Goal: Information Seeking & Learning: Learn about a topic

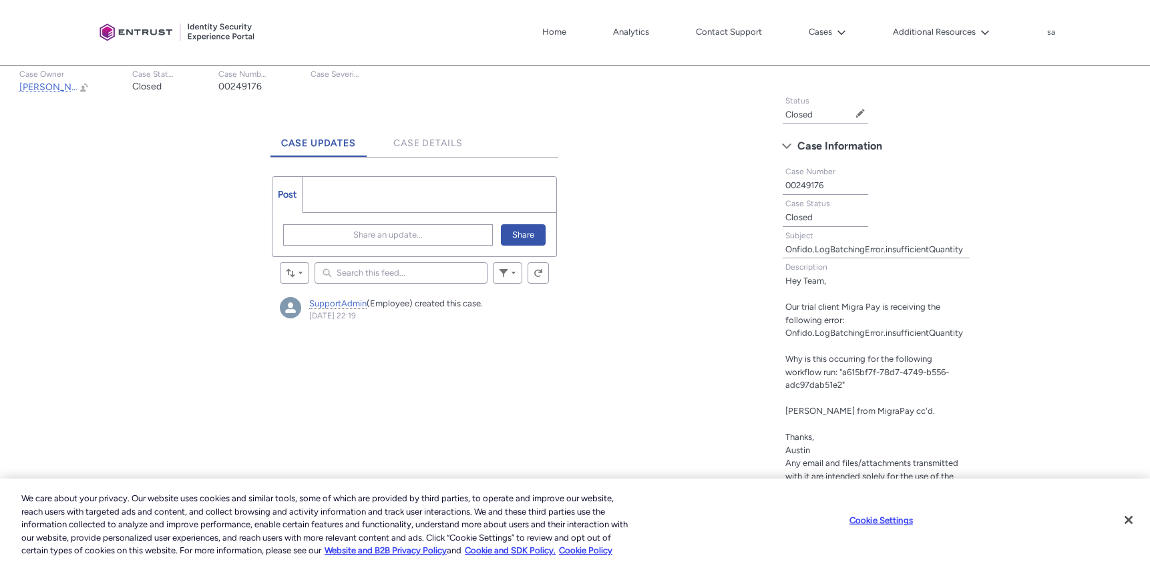
scroll to position [345, 0]
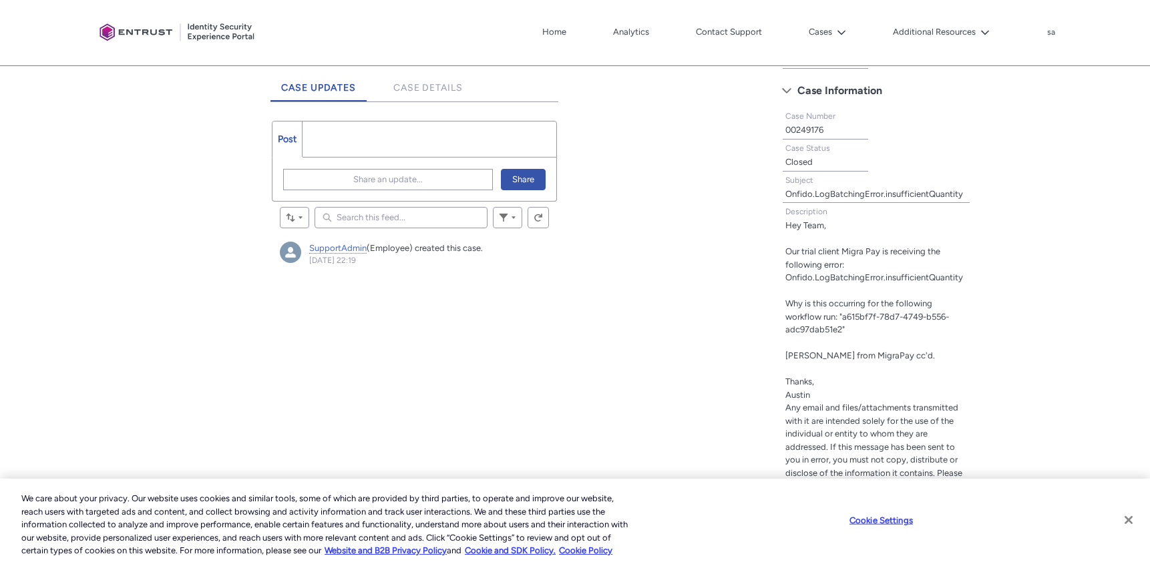
click at [1129, 520] on button "Close" at bounding box center [1128, 519] width 29 height 29
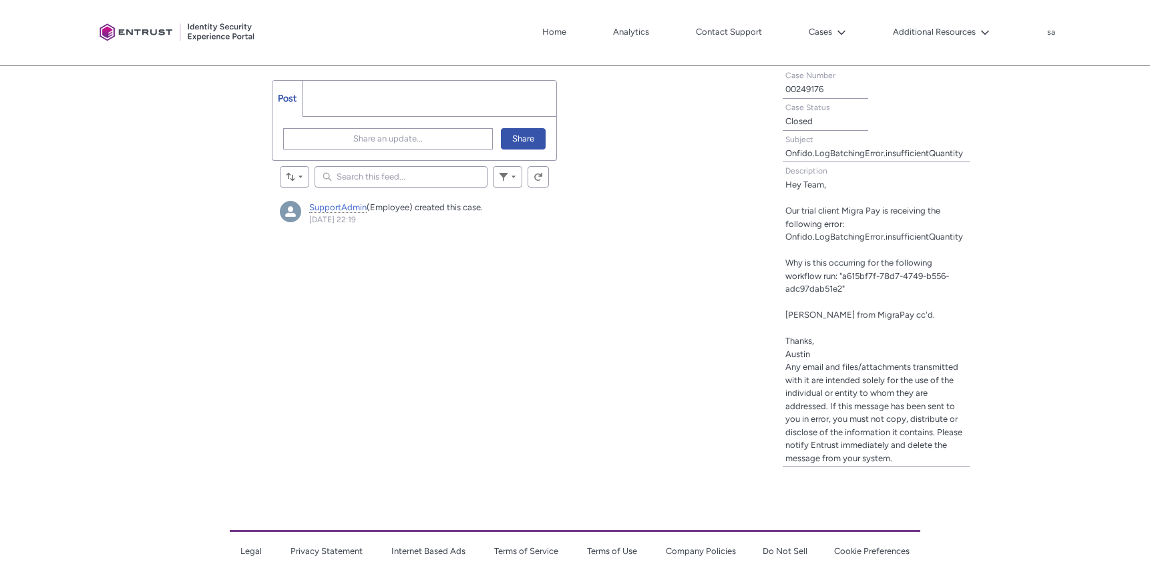
scroll to position [433, 0]
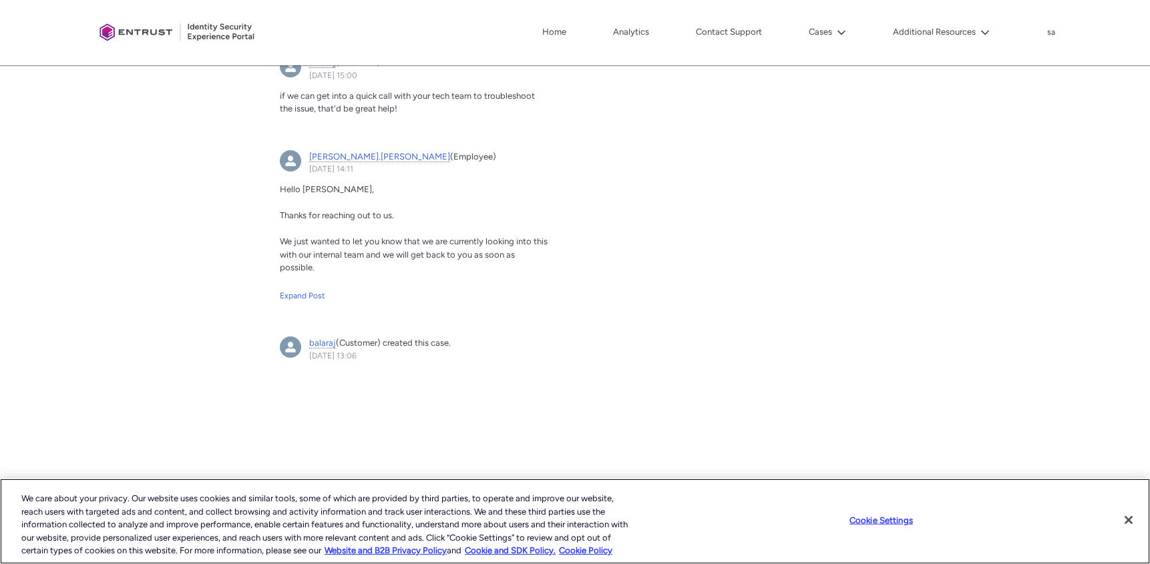
scroll to position [882, 0]
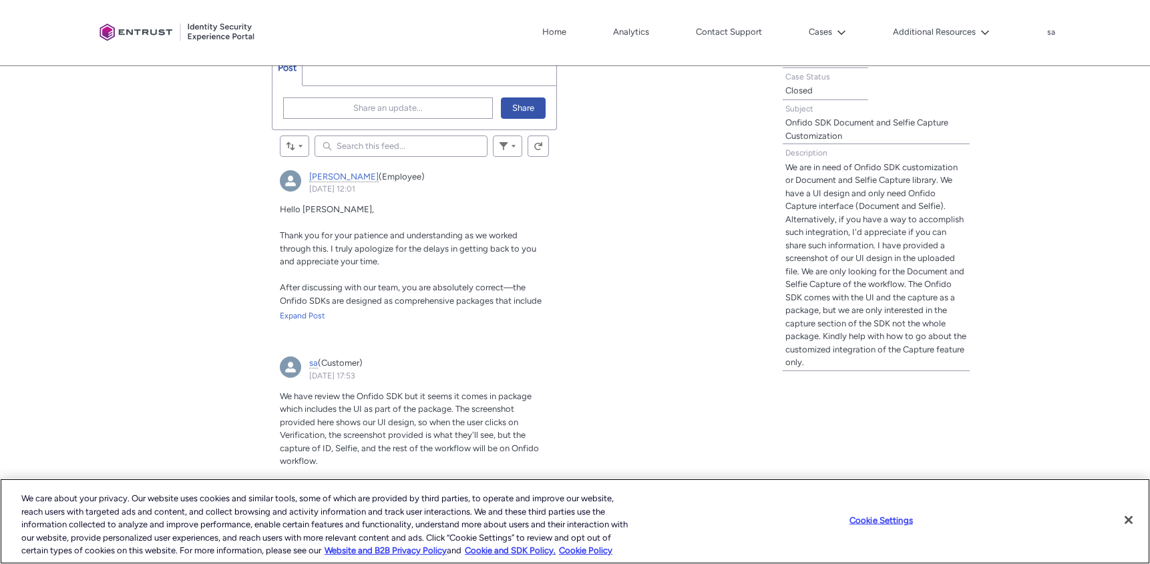
scroll to position [439, 0]
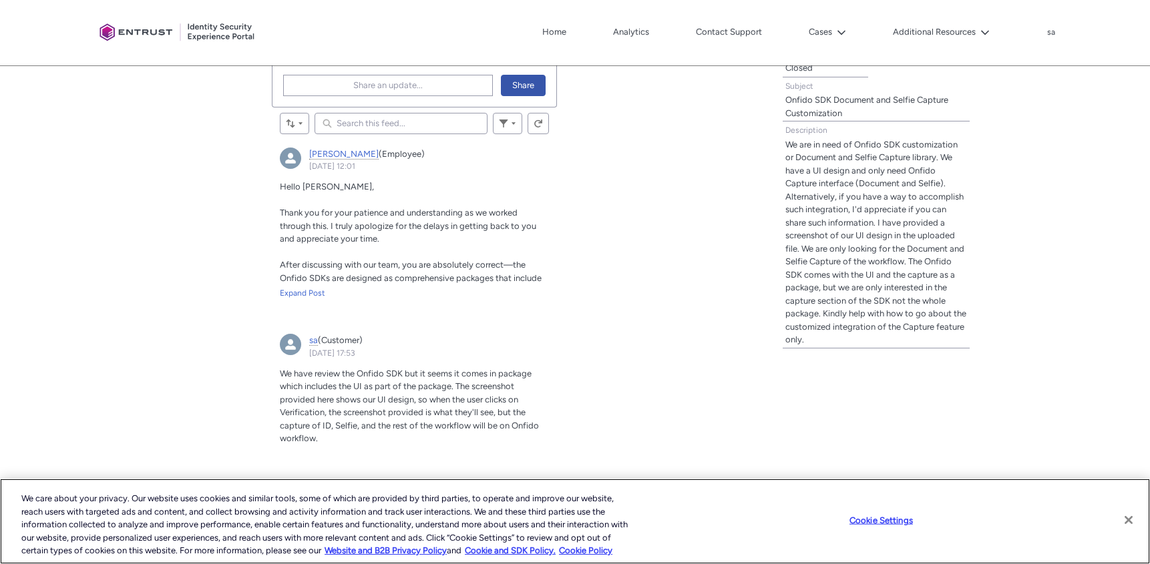
click at [1131, 517] on button "Close" at bounding box center [1128, 519] width 29 height 29
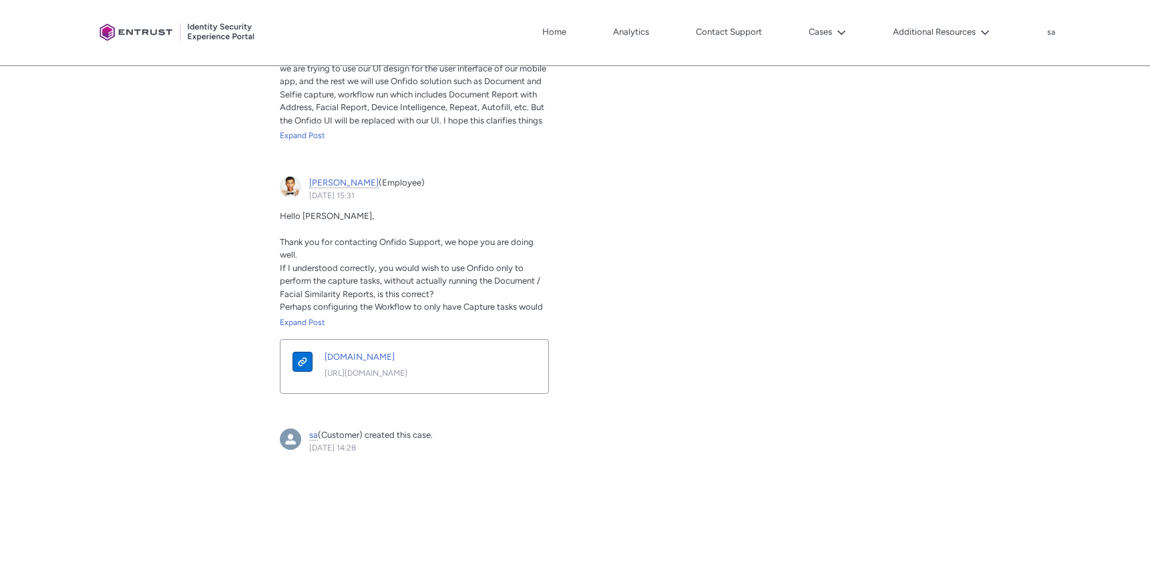
scroll to position [1026, 0]
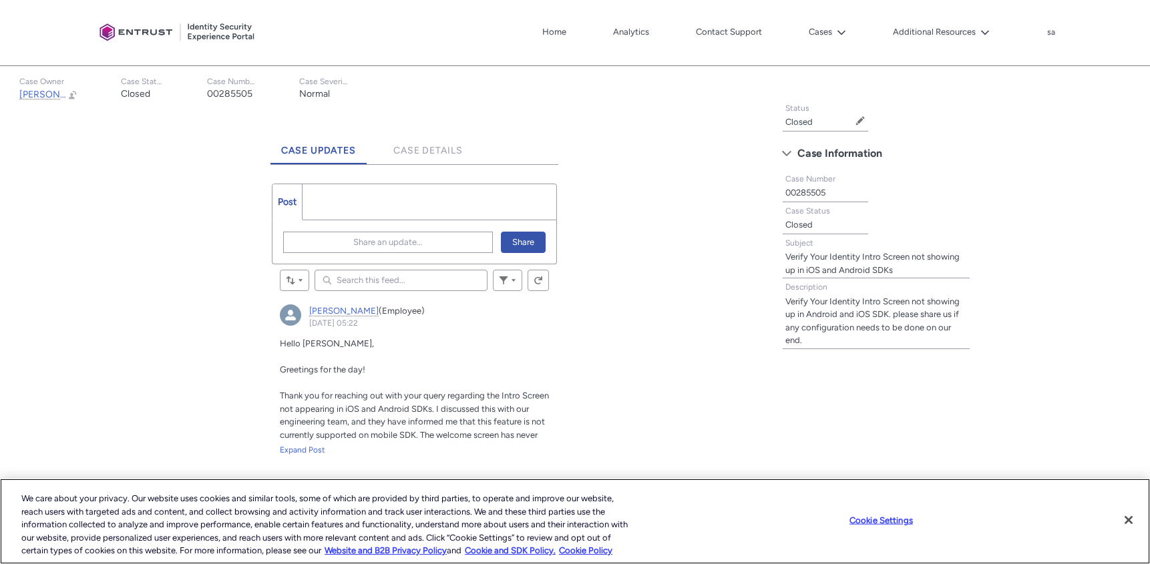
scroll to position [427, 0]
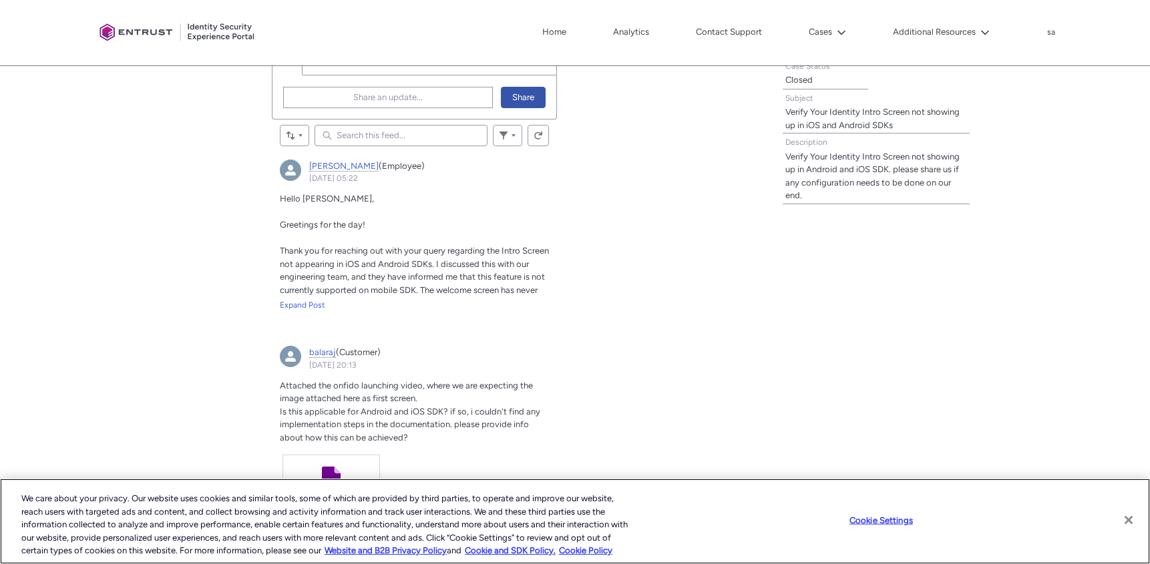
click at [1133, 520] on button "Close" at bounding box center [1128, 519] width 29 height 29
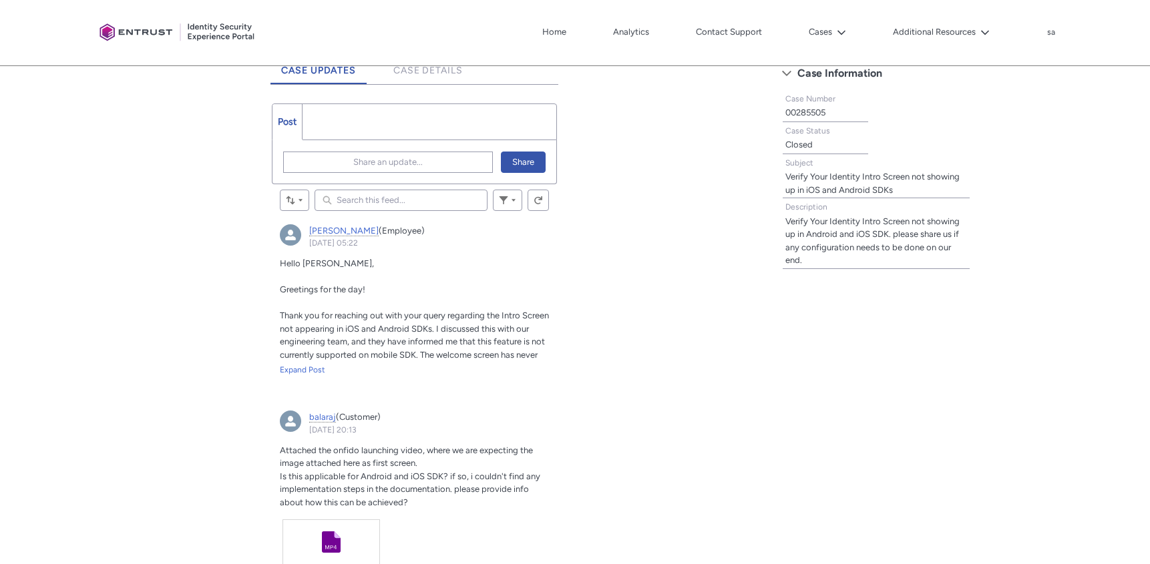
scroll to position [341, 0]
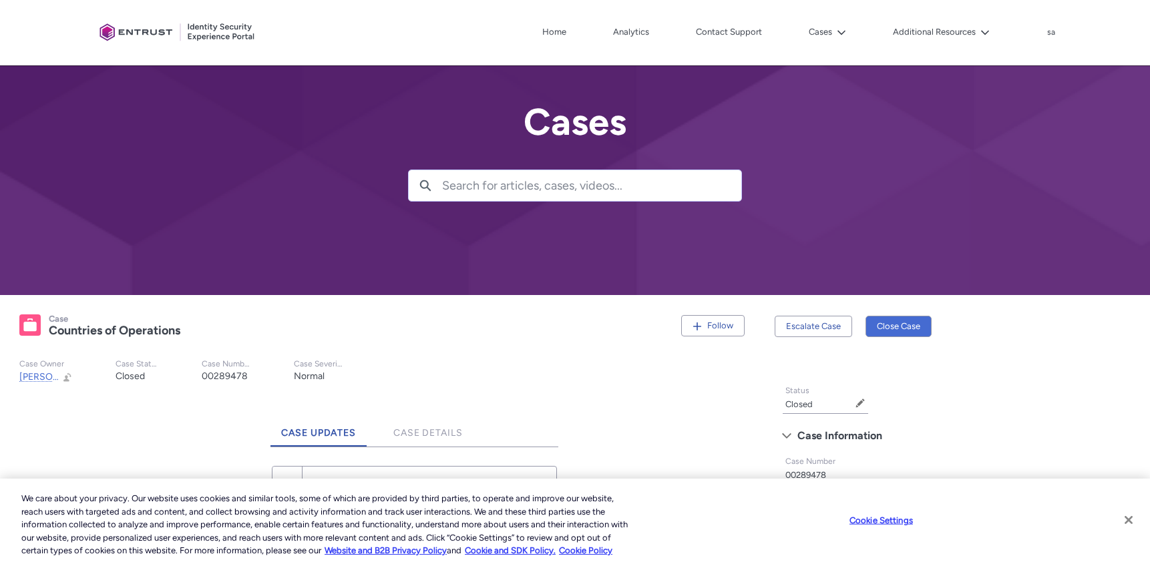
click at [1129, 520] on button "Close" at bounding box center [1128, 519] width 29 height 29
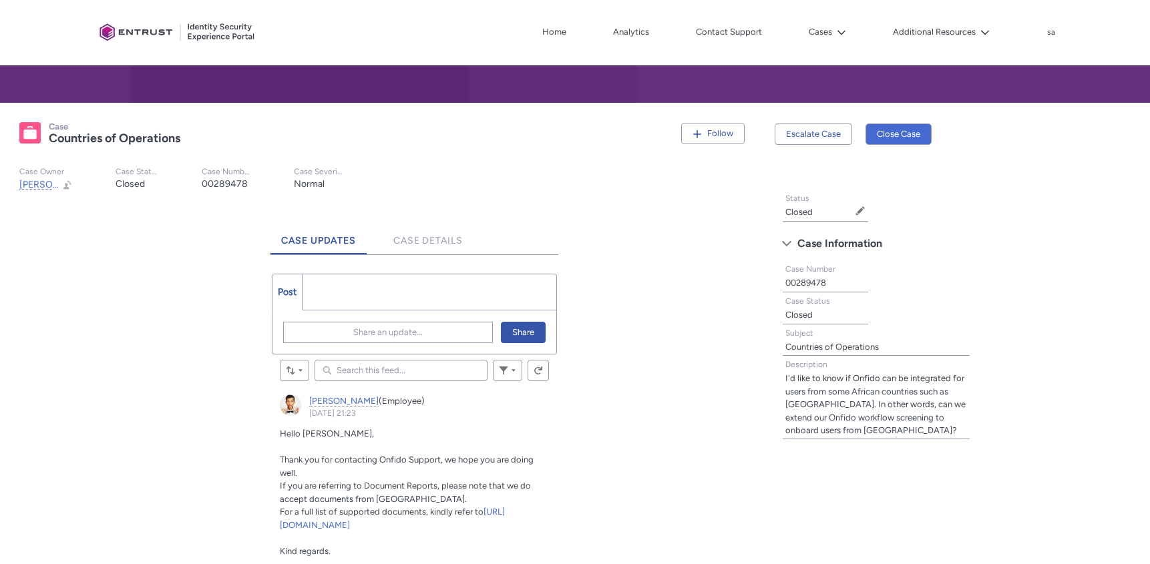
scroll to position [174, 0]
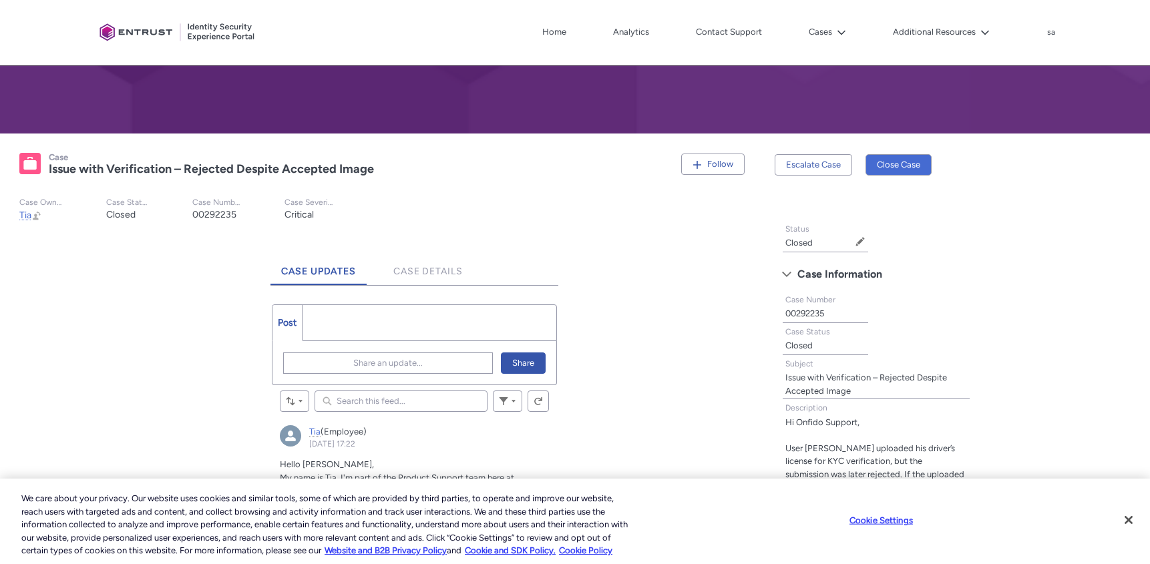
scroll to position [264, 0]
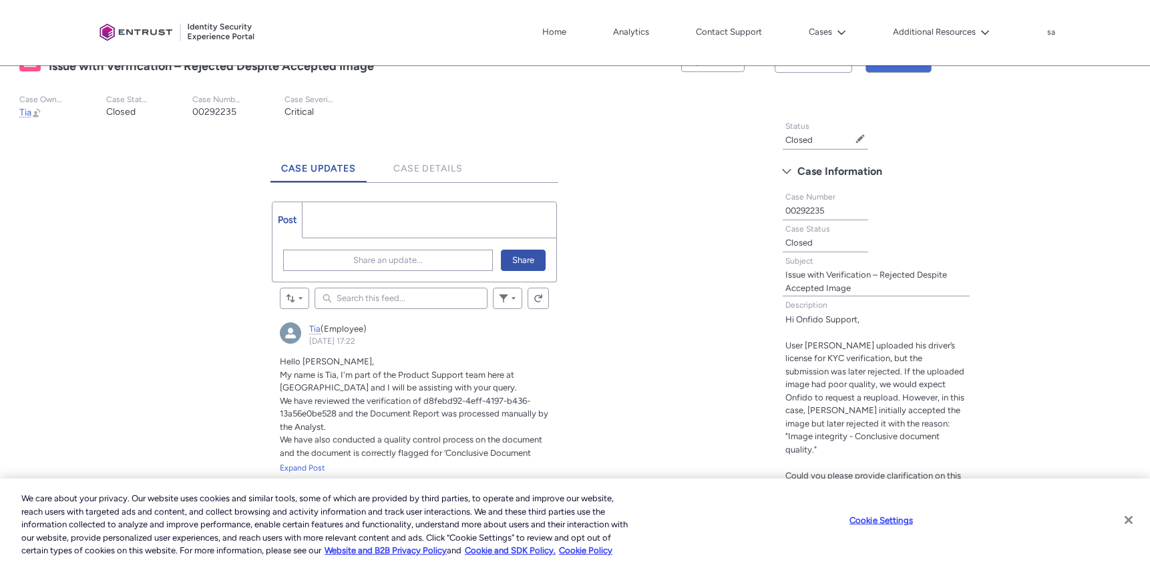
click at [1133, 517] on button "Close" at bounding box center [1128, 519] width 29 height 29
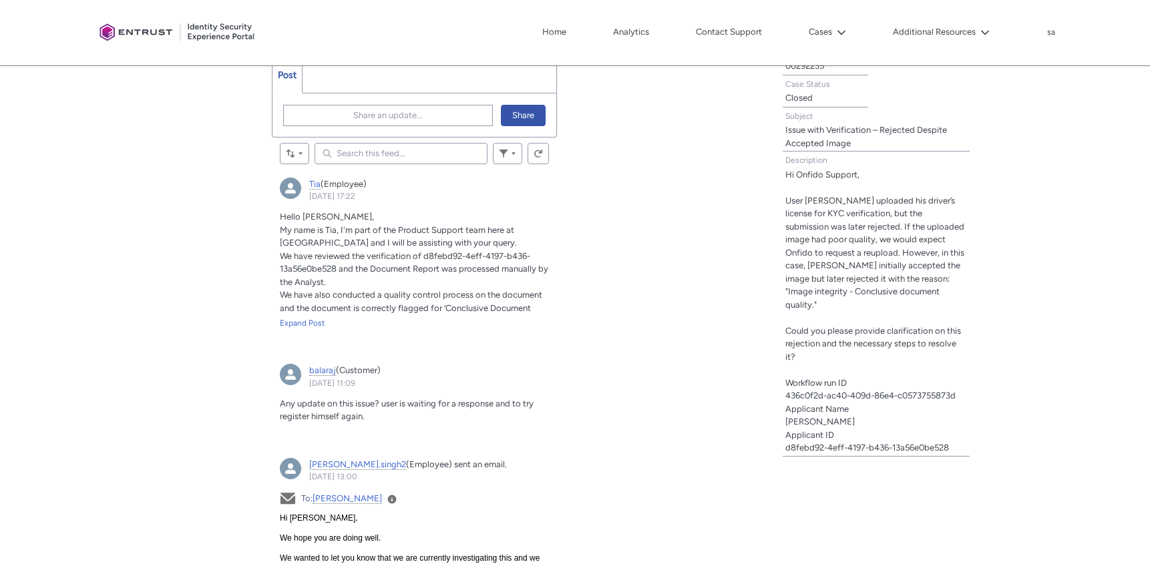
scroll to position [417, 0]
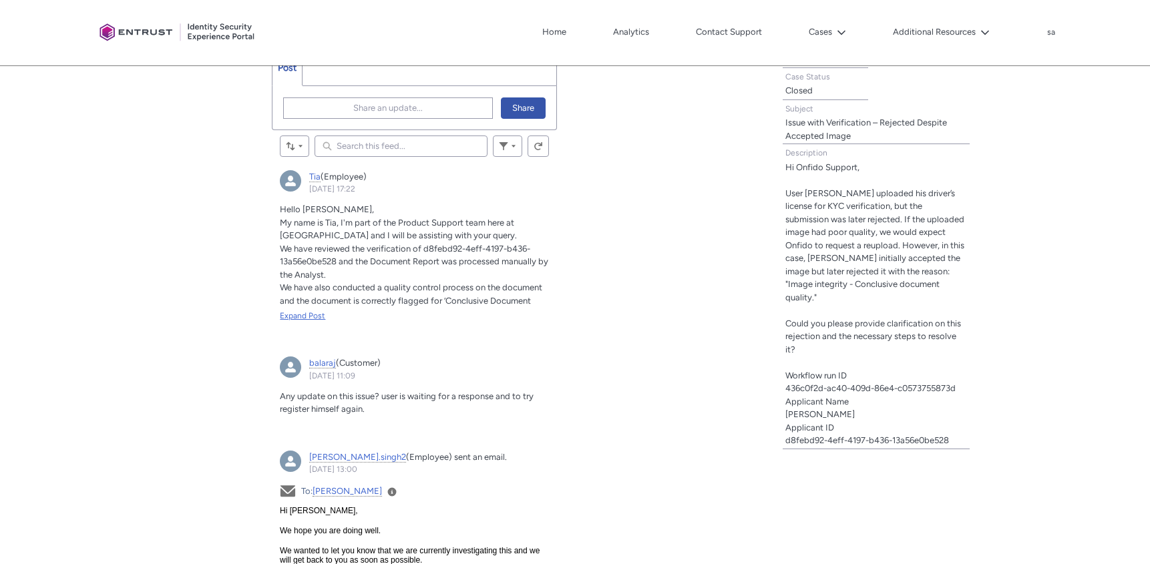
click at [306, 316] on div "Expand Post" at bounding box center [414, 316] width 269 height 12
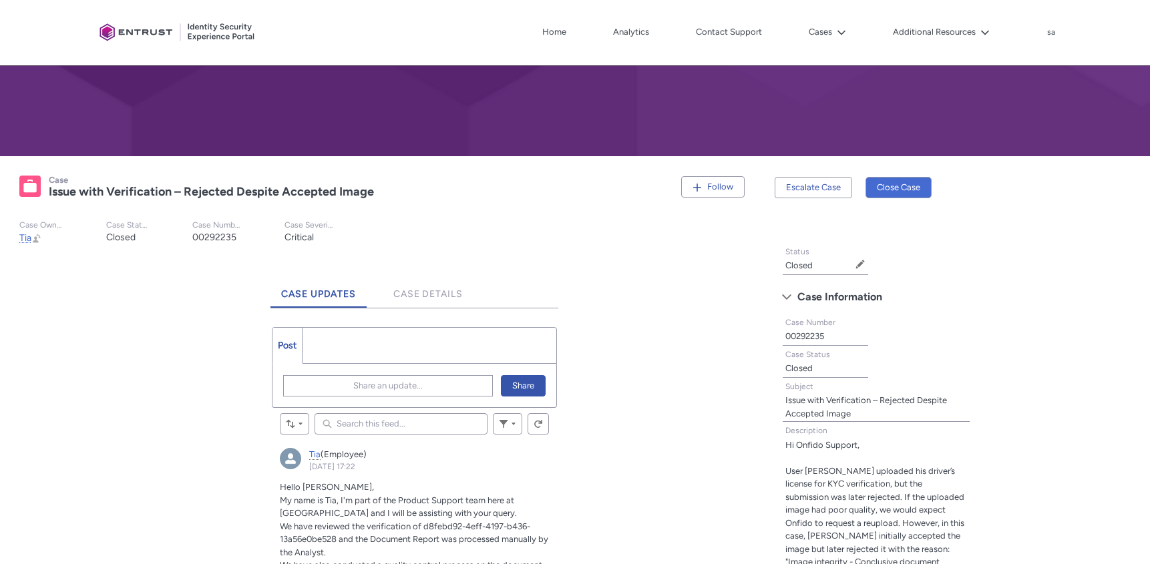
scroll to position [0, 0]
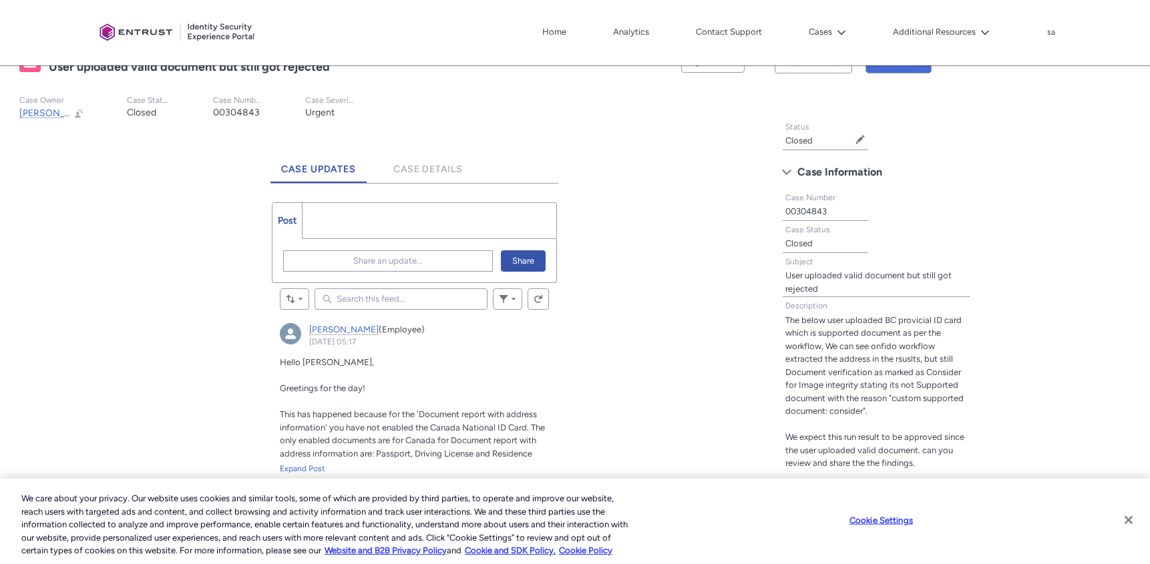
click at [1128, 522] on button "Close" at bounding box center [1128, 519] width 29 height 29
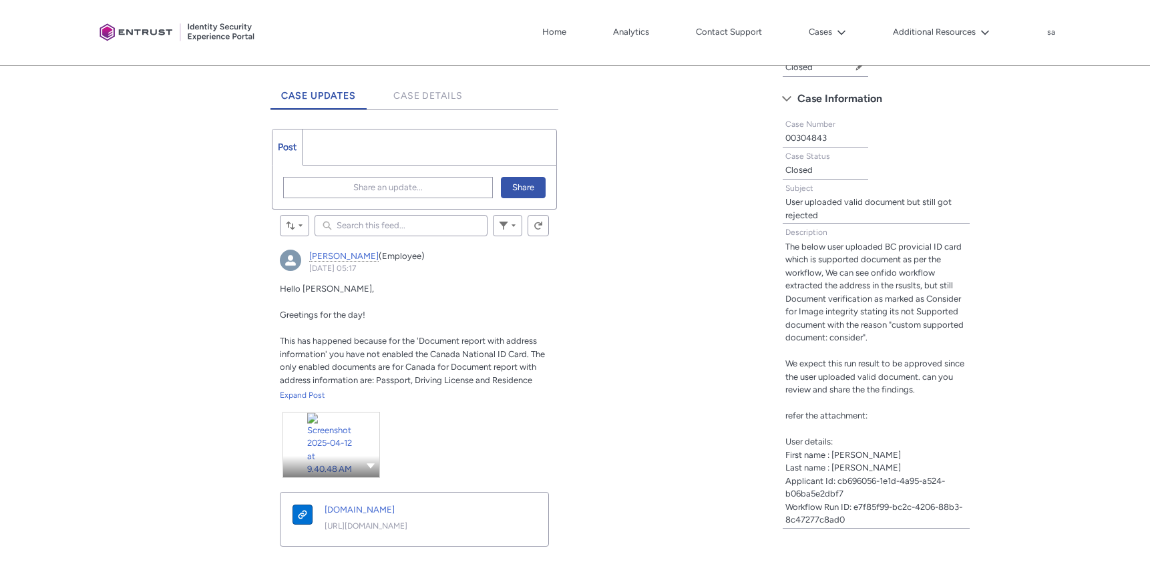
scroll to position [351, 0]
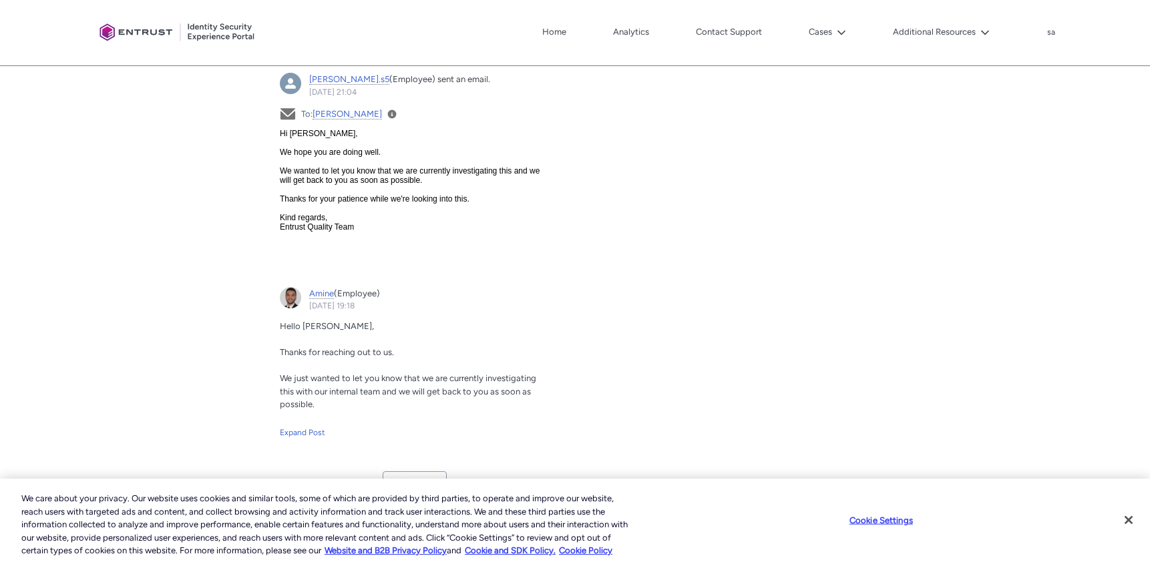
scroll to position [1404, 0]
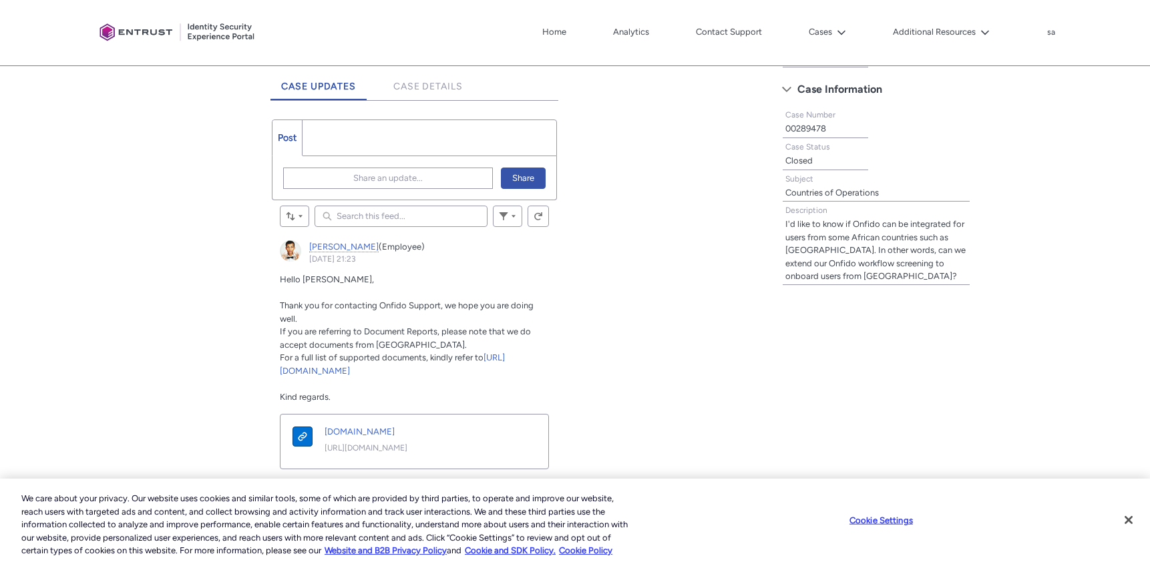
scroll to position [461, 0]
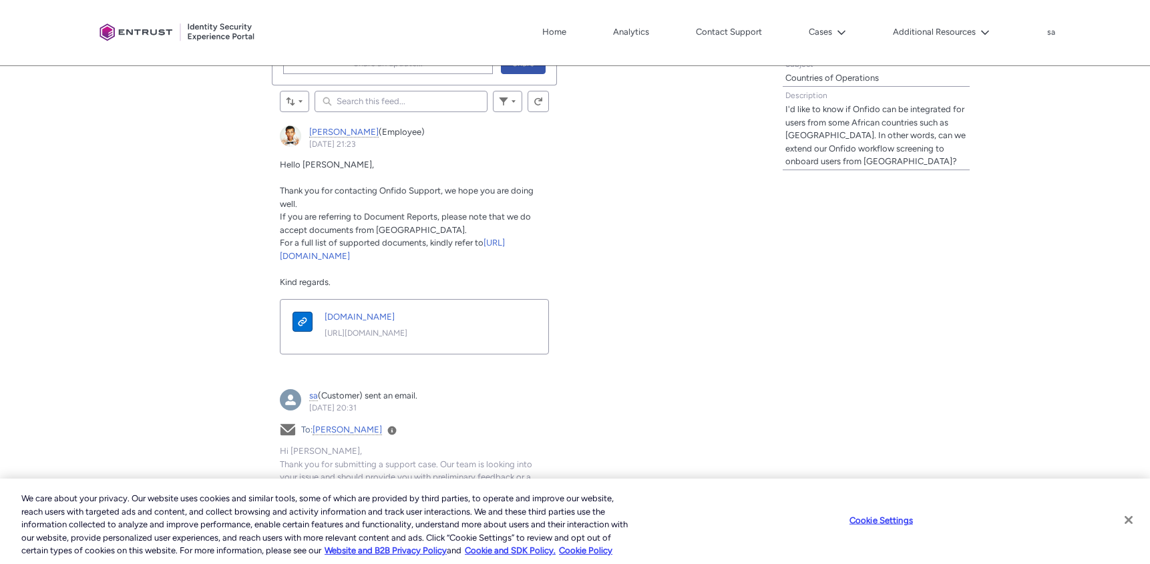
click at [1127, 520] on button "Close" at bounding box center [1128, 519] width 29 height 29
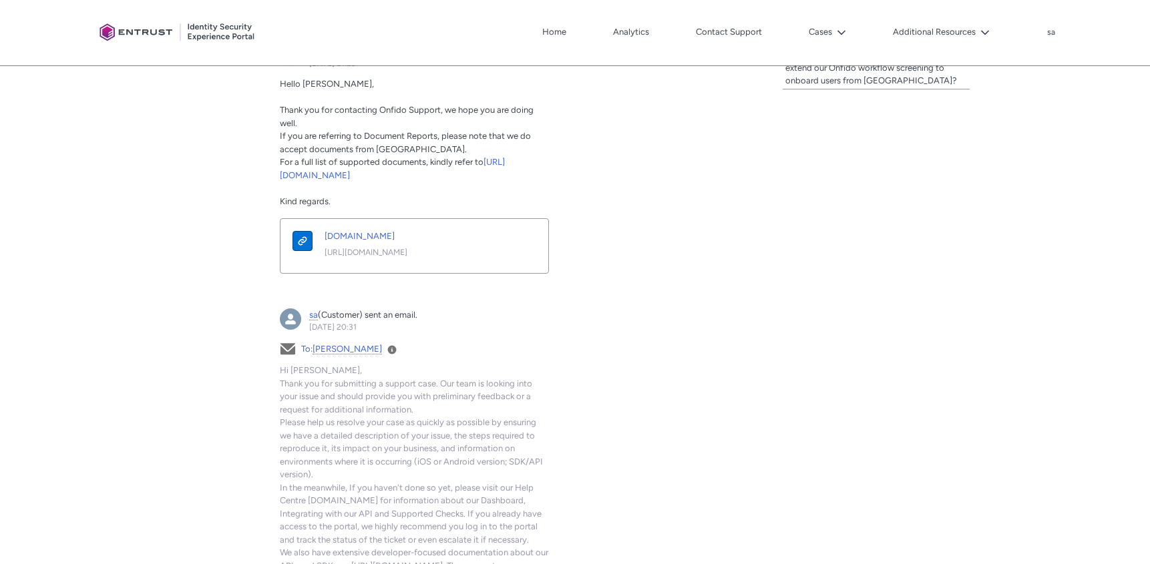
scroll to position [0, 0]
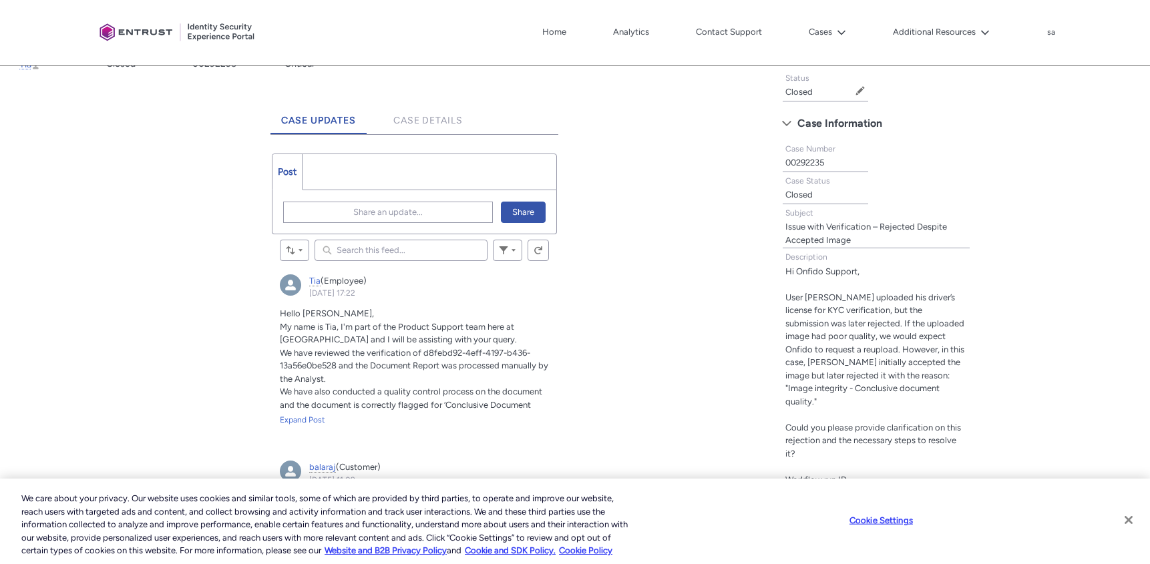
click at [1130, 520] on button "Close" at bounding box center [1128, 519] width 29 height 29
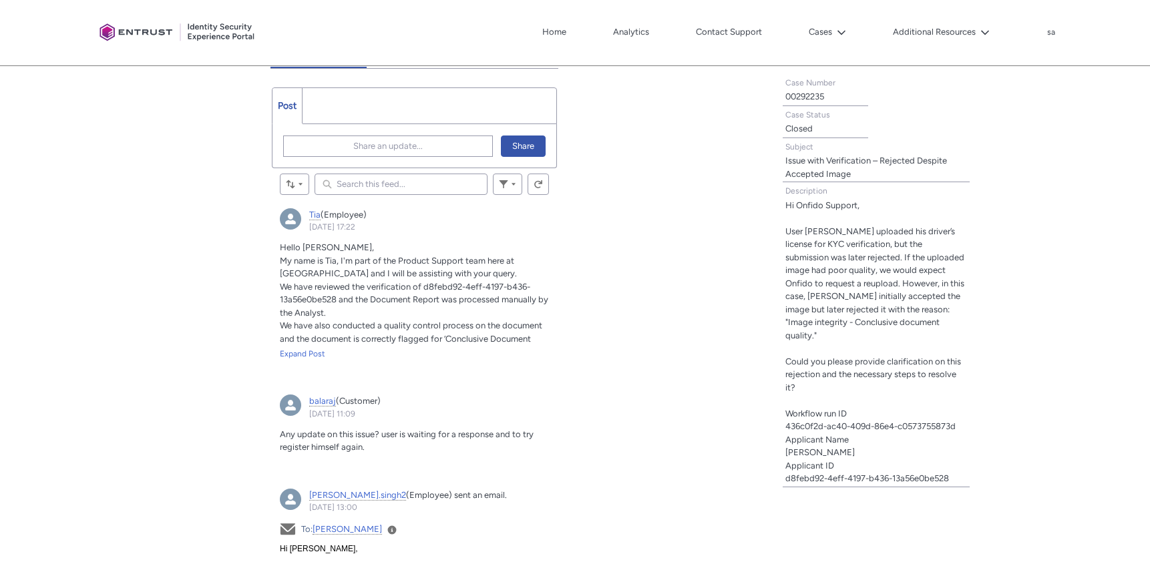
scroll to position [381, 0]
click at [310, 350] on div "Expand Post" at bounding box center [414, 351] width 269 height 12
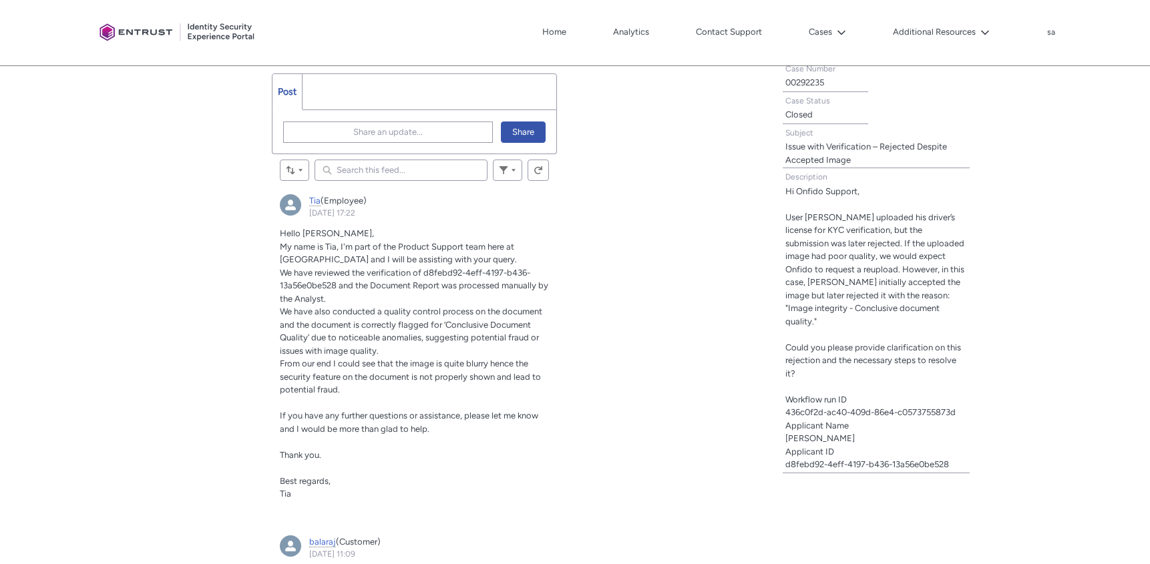
scroll to position [398, 0]
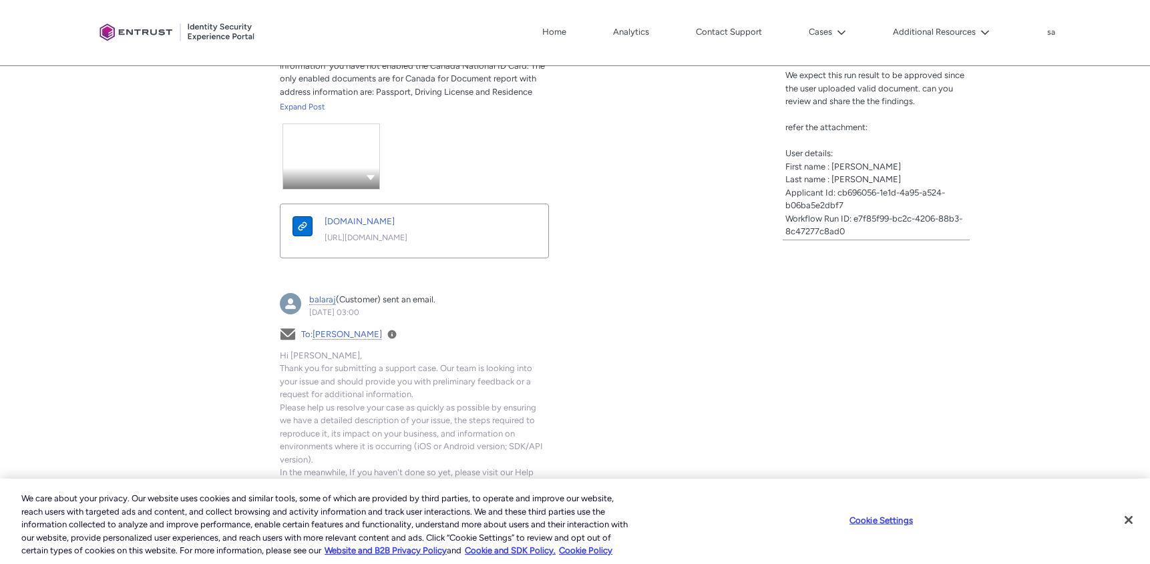
scroll to position [198, 0]
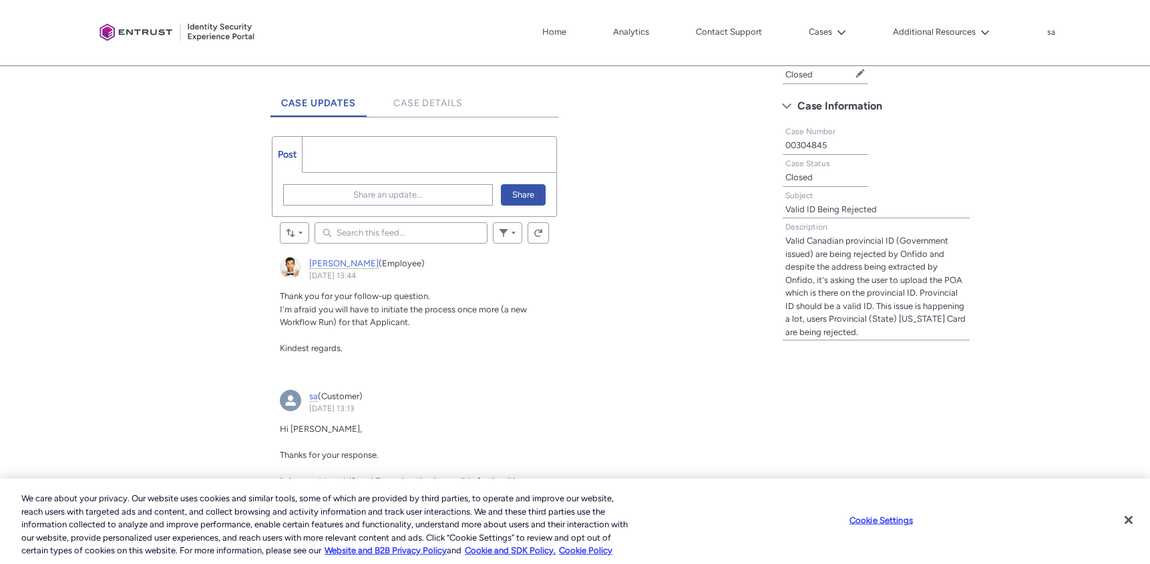
scroll to position [341, 0]
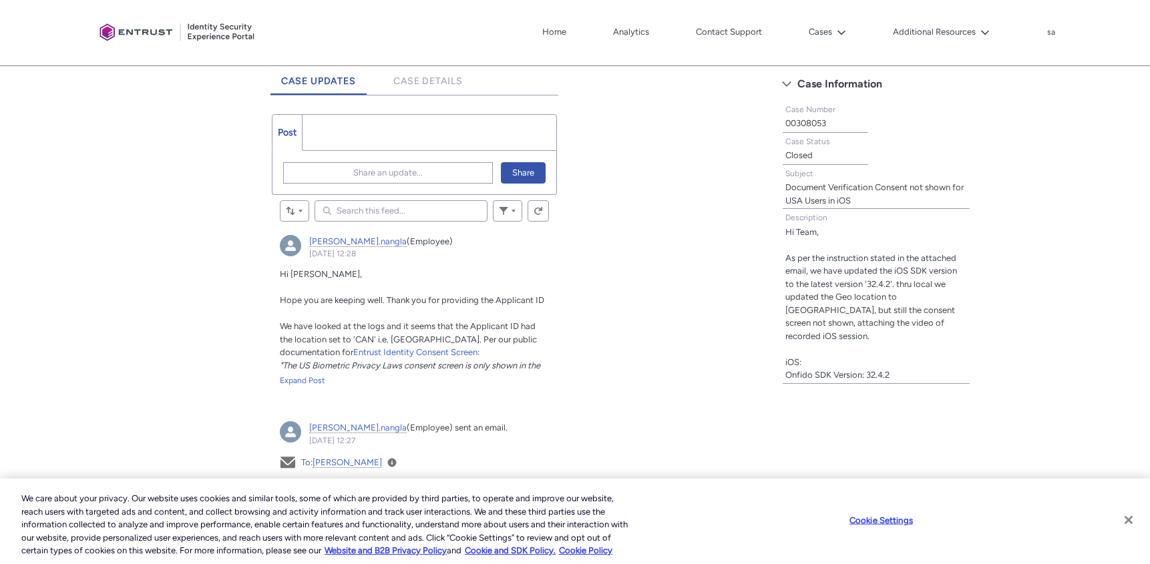
click at [1129, 523] on button "Close" at bounding box center [1128, 519] width 29 height 29
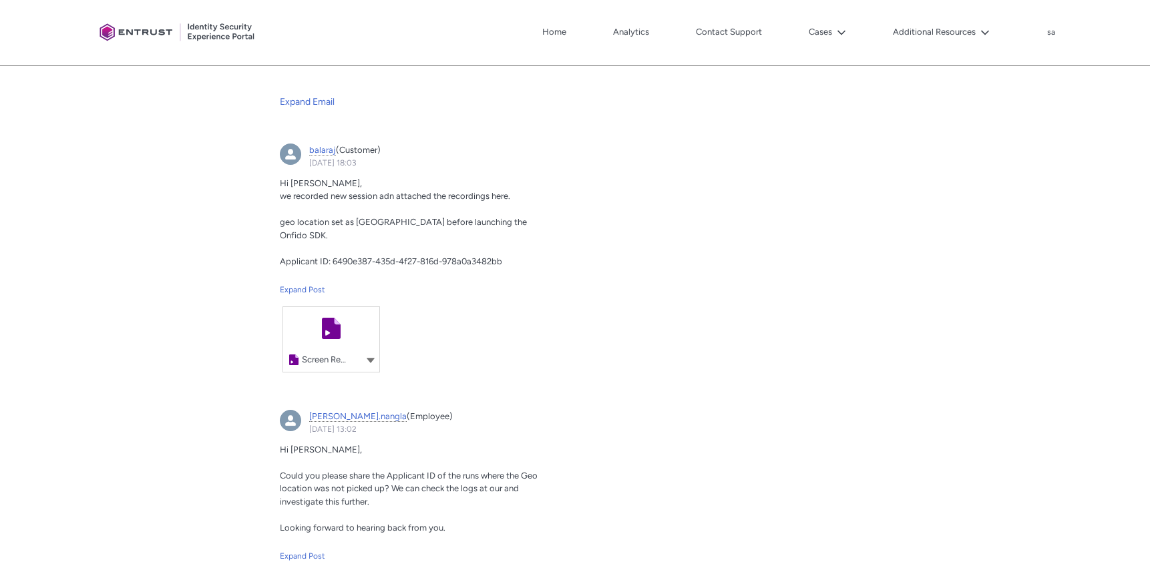
scroll to position [2467, 0]
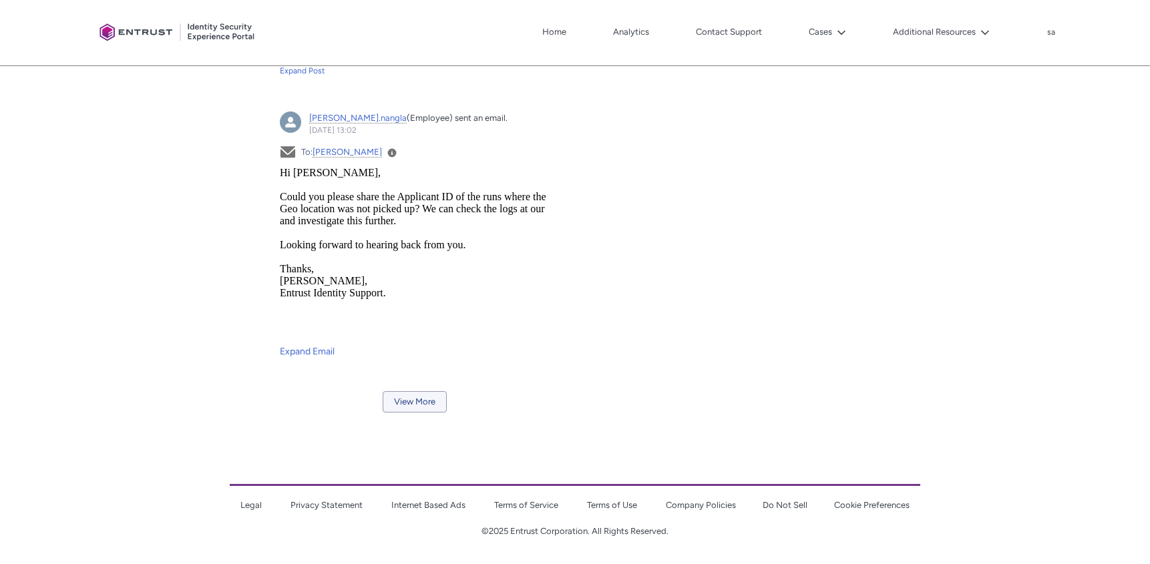
click at [423, 393] on button "View More" at bounding box center [415, 401] width 64 height 21
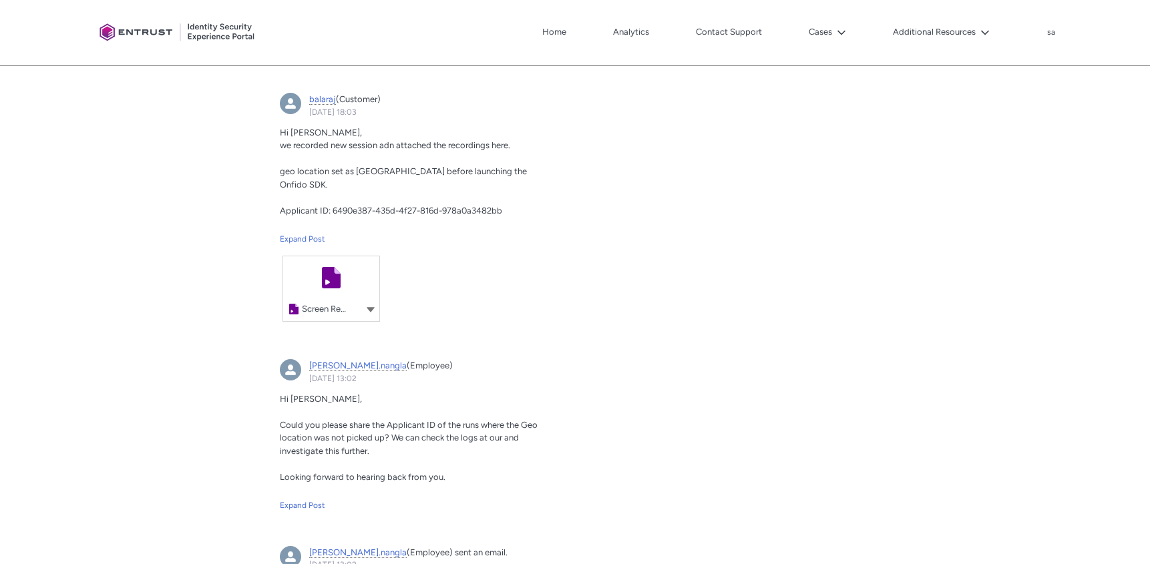
scroll to position [1938, 0]
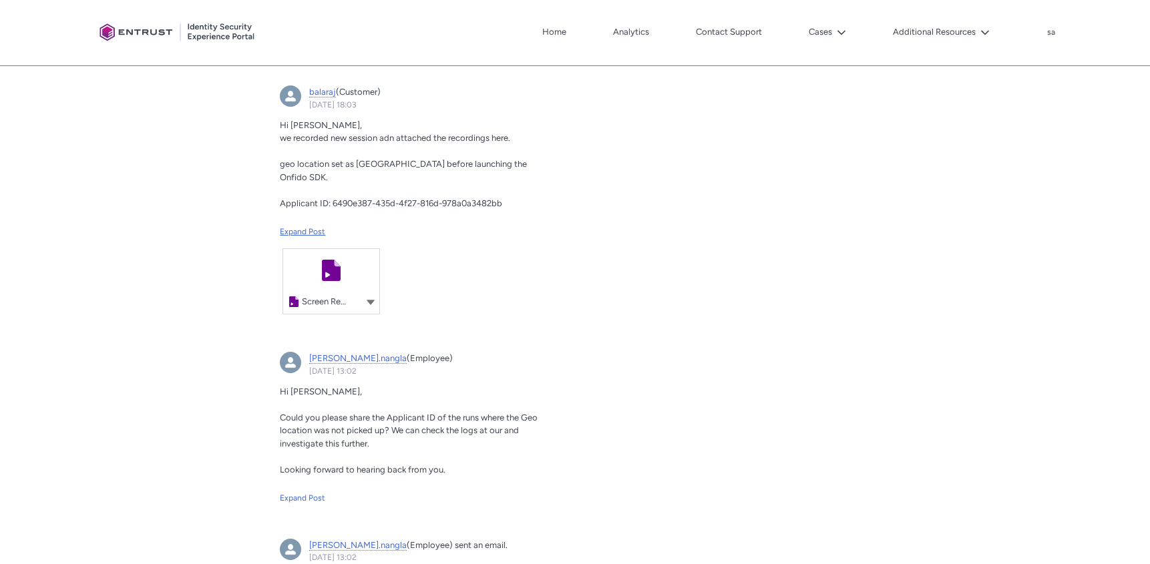
click at [294, 238] on div "Expand Post" at bounding box center [414, 232] width 269 height 12
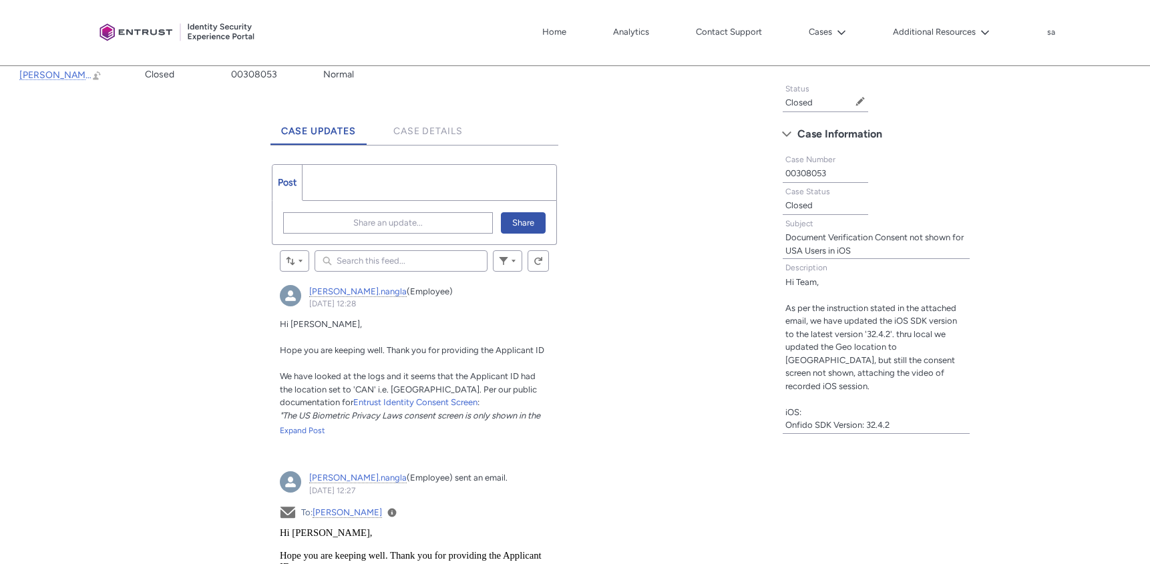
scroll to position [0, 0]
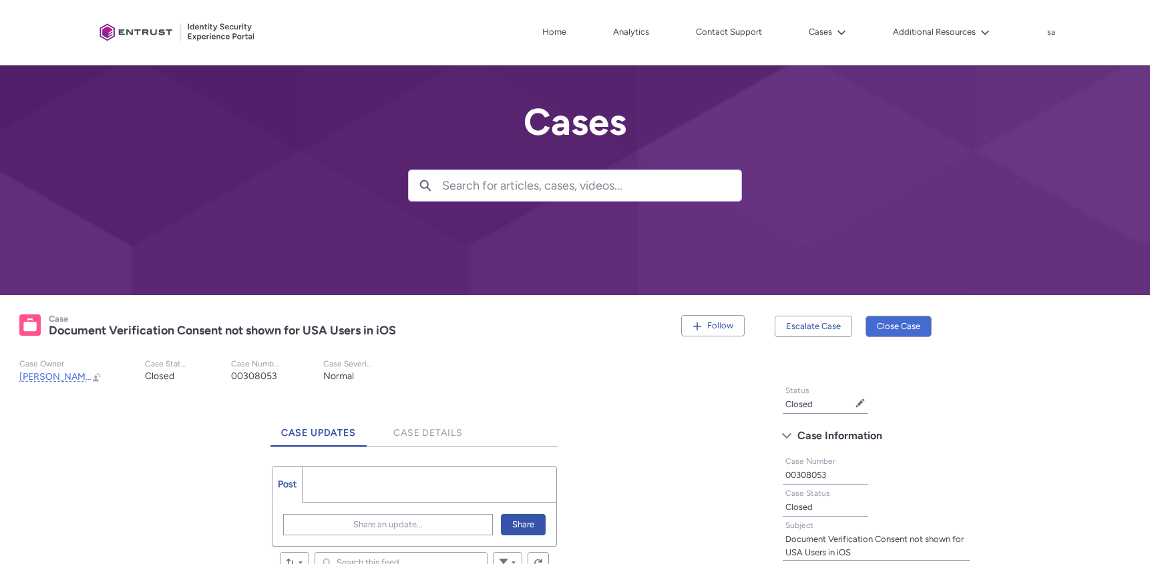
click at [415, 330] on div "Document Verification Consent not shown for USA Users in iOS" at bounding box center [361, 330] width 624 height 15
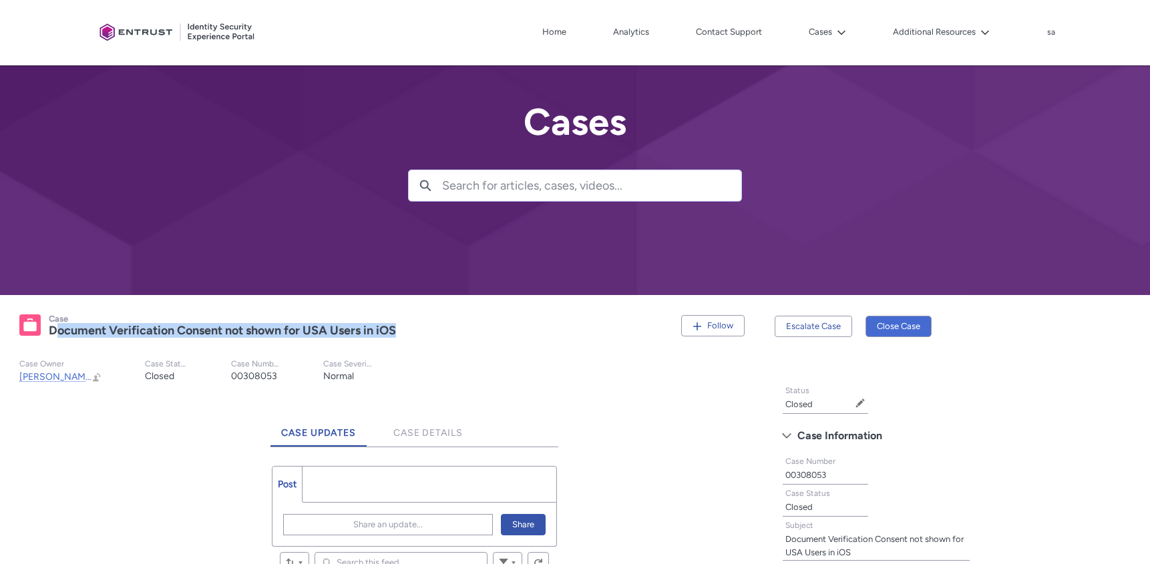
drag, startPoint x: 417, startPoint y: 331, endPoint x: 55, endPoint y: 329, distance: 362.6
click at [55, 329] on div "Document Verification Consent not shown for USA Users in iOS" at bounding box center [361, 330] width 624 height 15
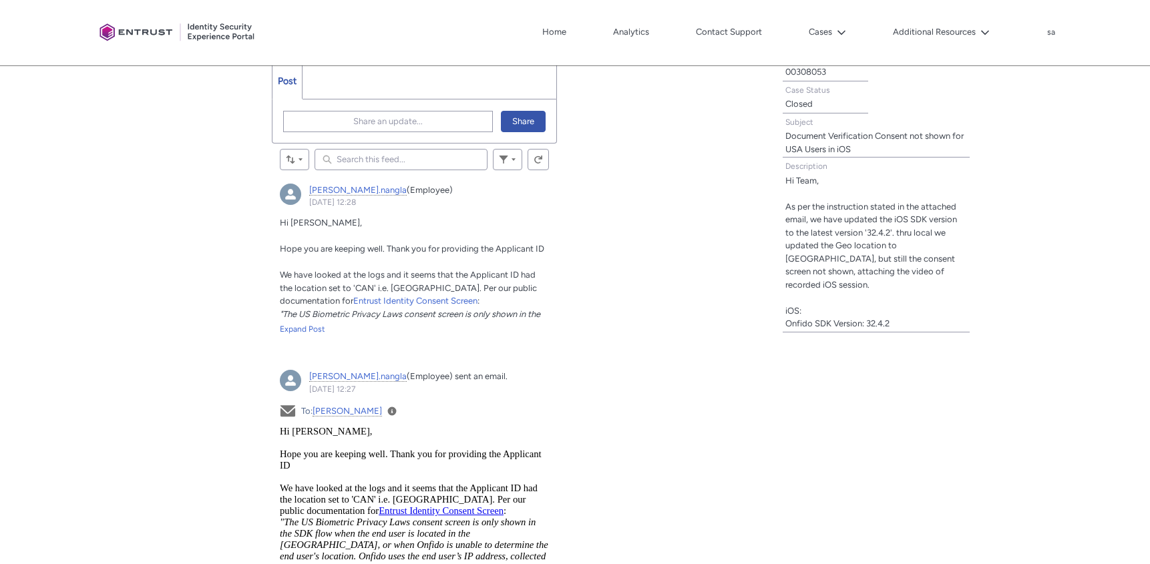
scroll to position [704, 0]
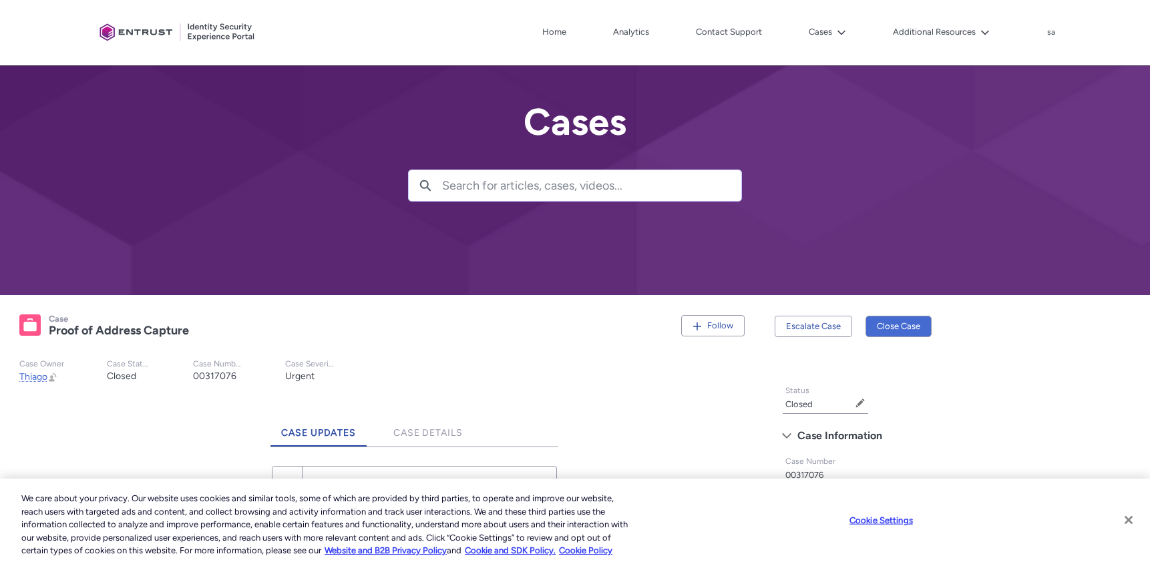
click at [1131, 519] on button "Close" at bounding box center [1128, 519] width 29 height 29
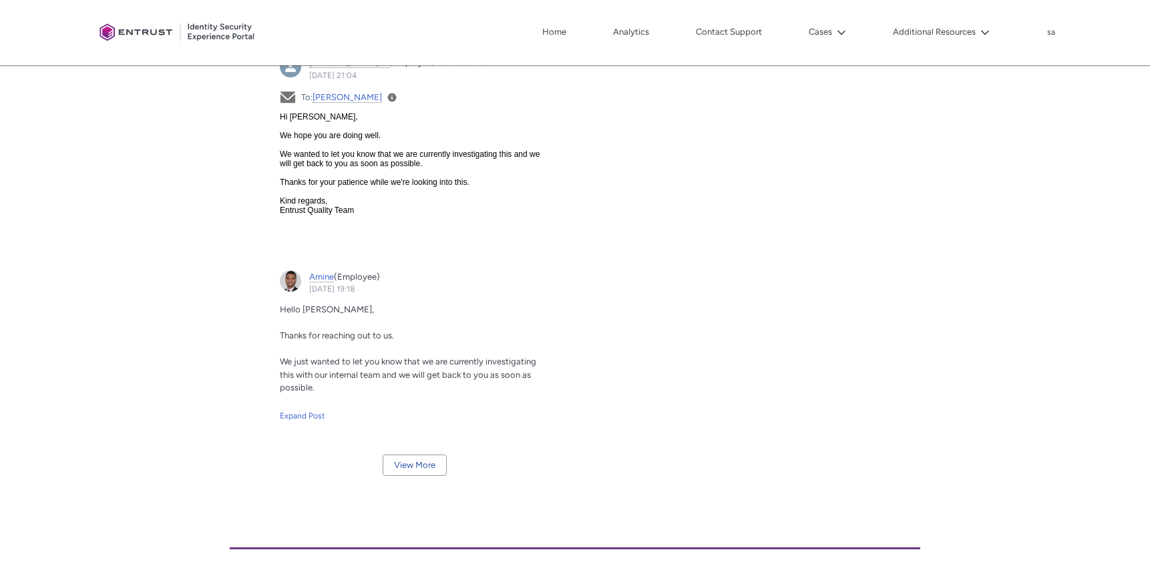
scroll to position [1520, 0]
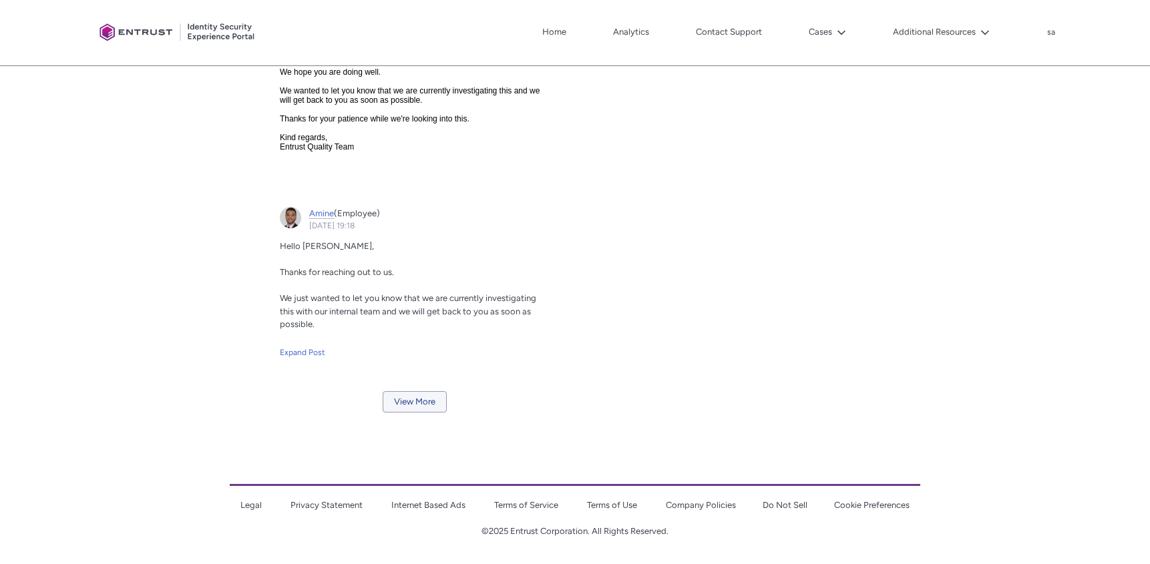
click at [413, 392] on button "View More" at bounding box center [415, 401] width 64 height 21
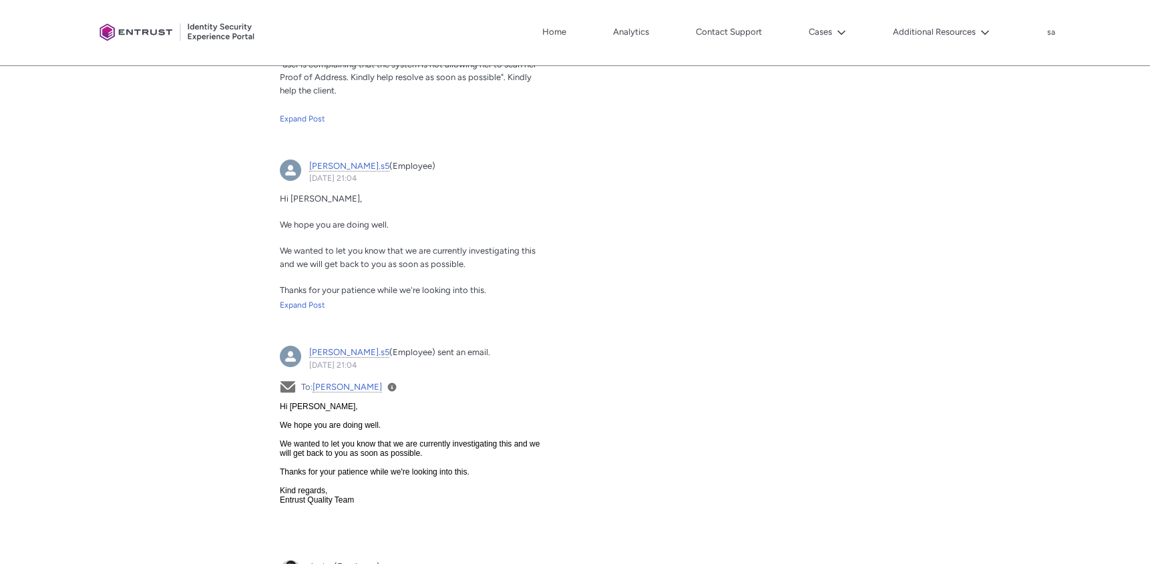
scroll to position [1157, 0]
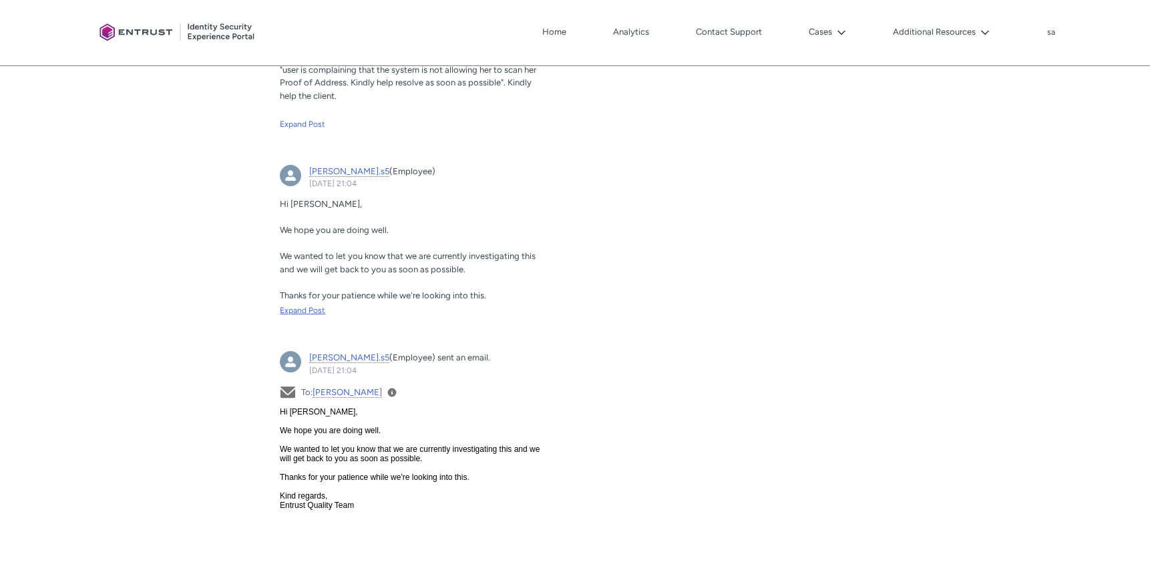
click at [311, 307] on div "Expand Post" at bounding box center [414, 310] width 269 height 12
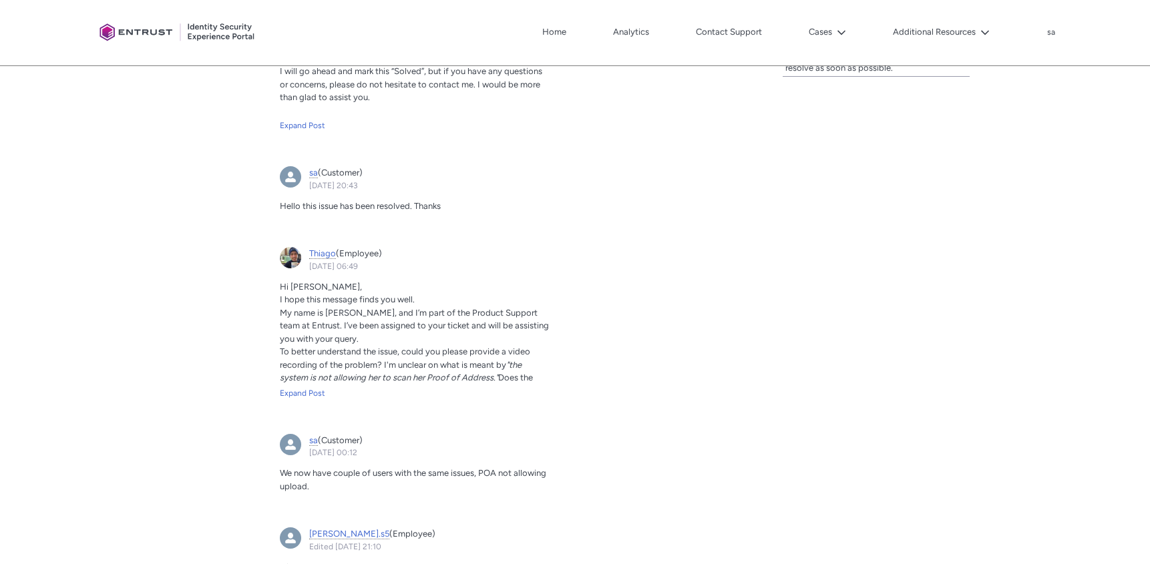
scroll to position [582, 0]
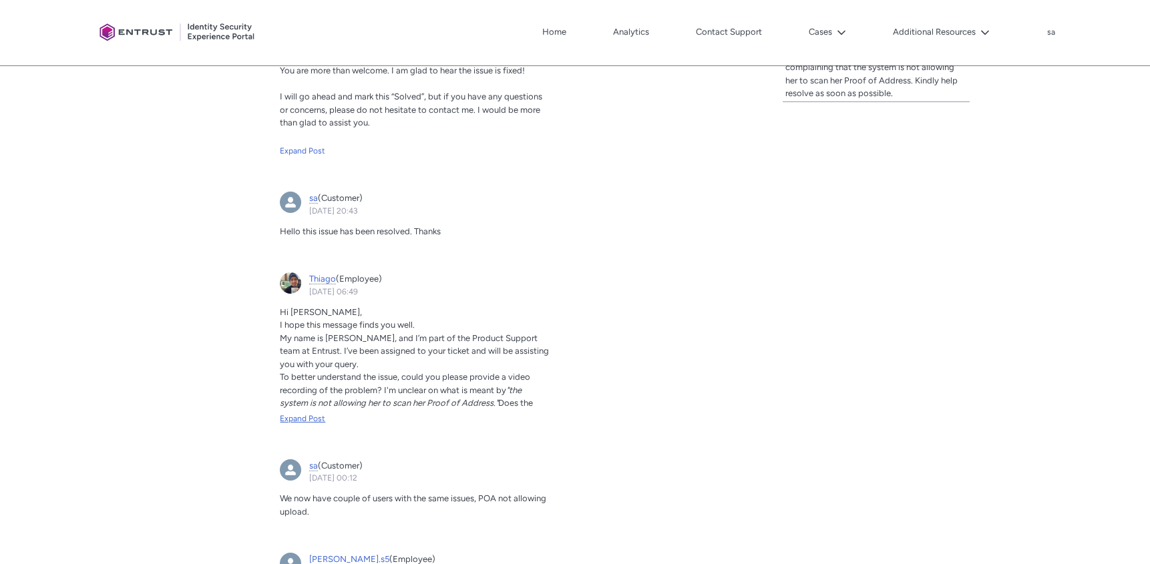
click at [288, 417] on div "Expand Post" at bounding box center [414, 419] width 269 height 12
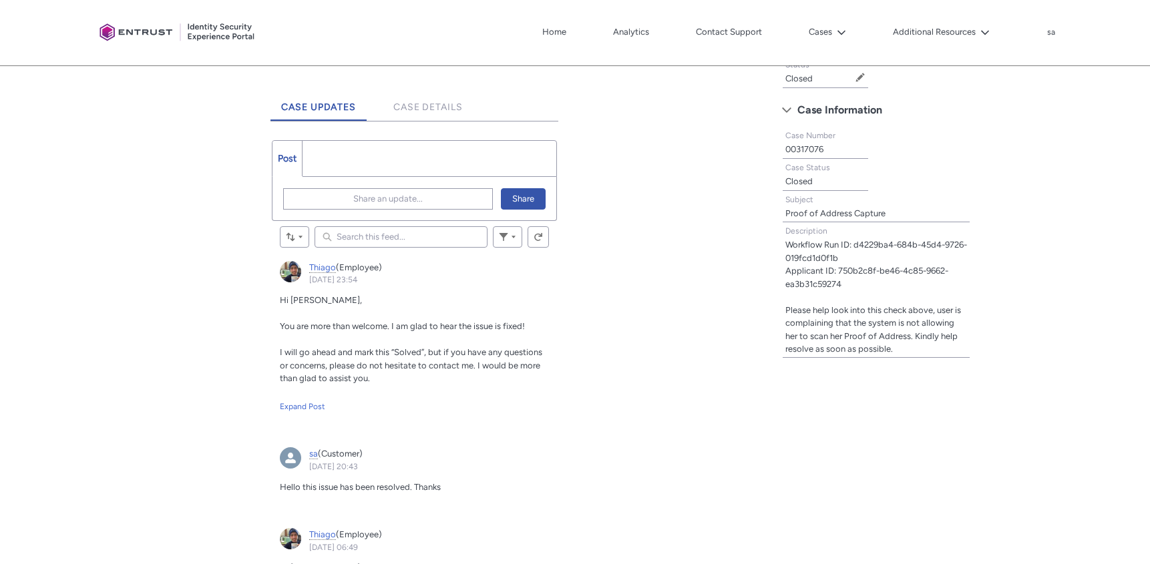
scroll to position [253, 0]
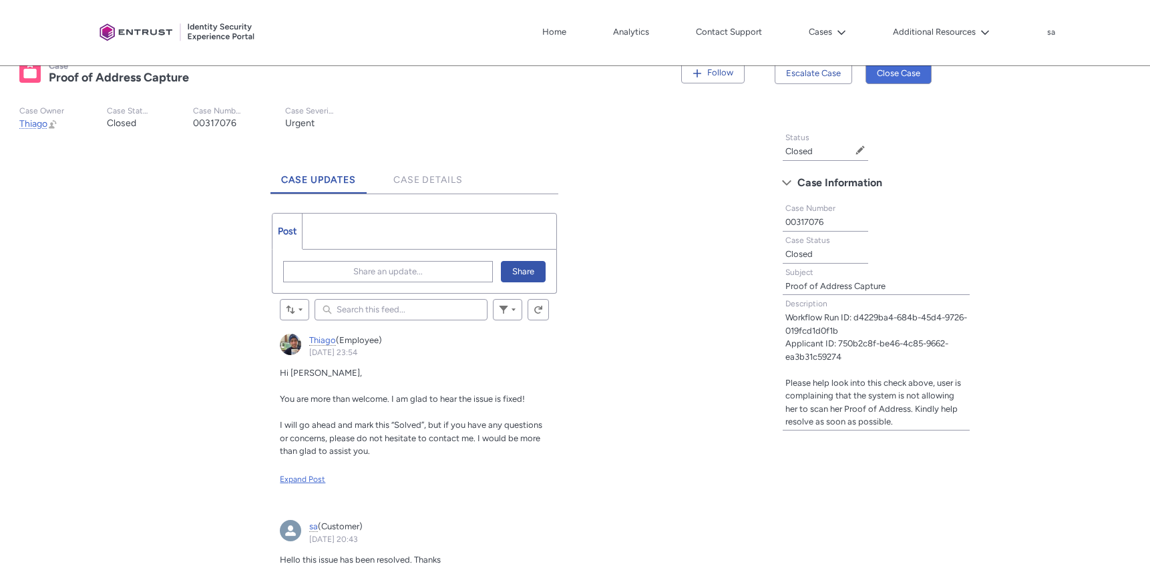
click at [295, 479] on div "Expand Post" at bounding box center [414, 479] width 269 height 12
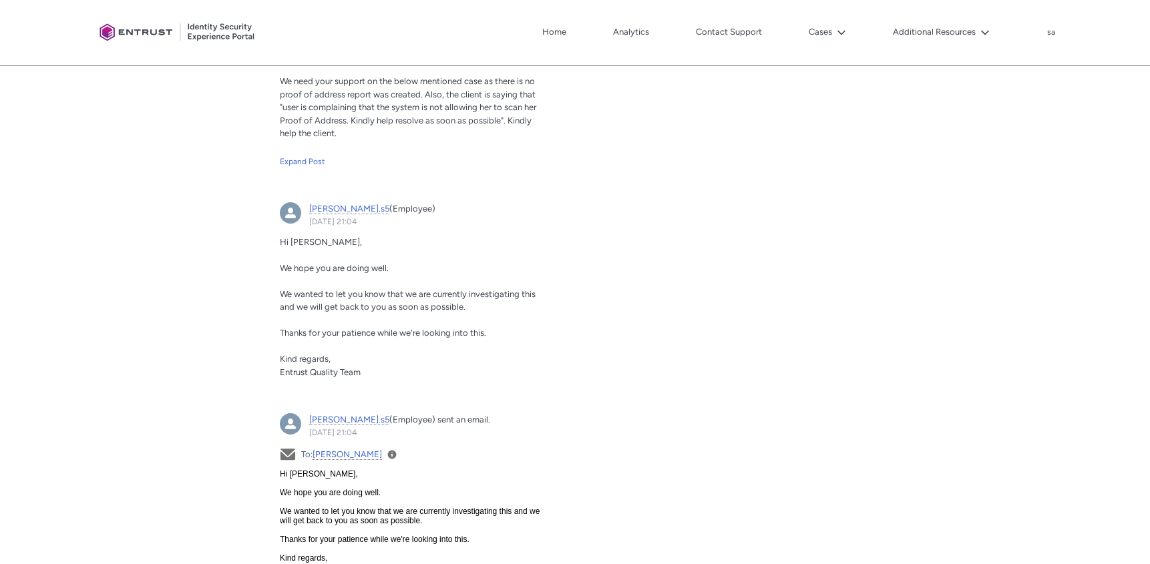
scroll to position [1097, 0]
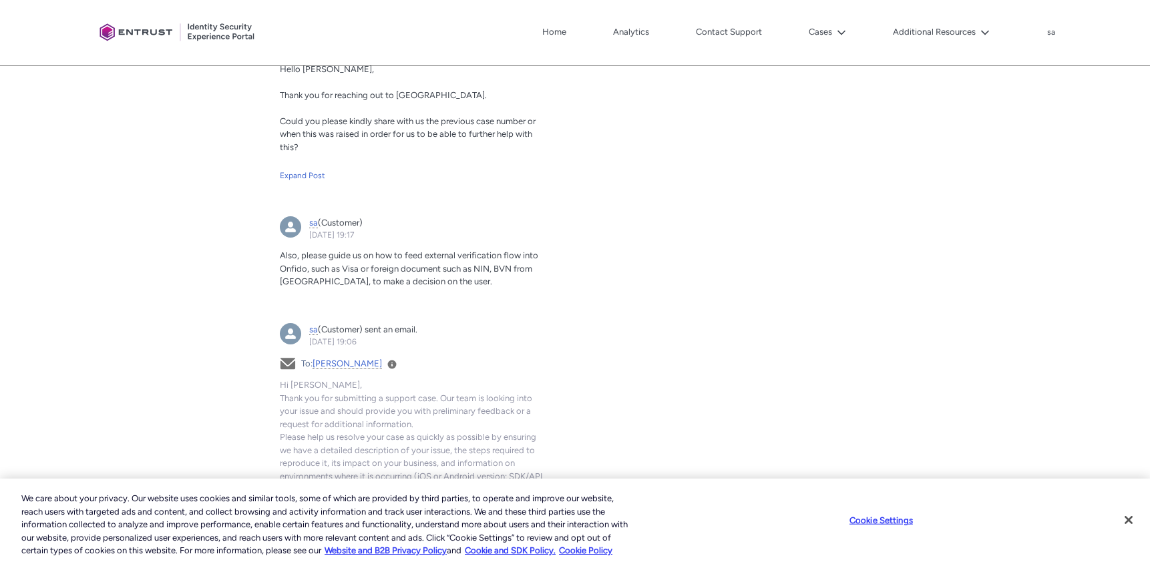
scroll to position [989, 0]
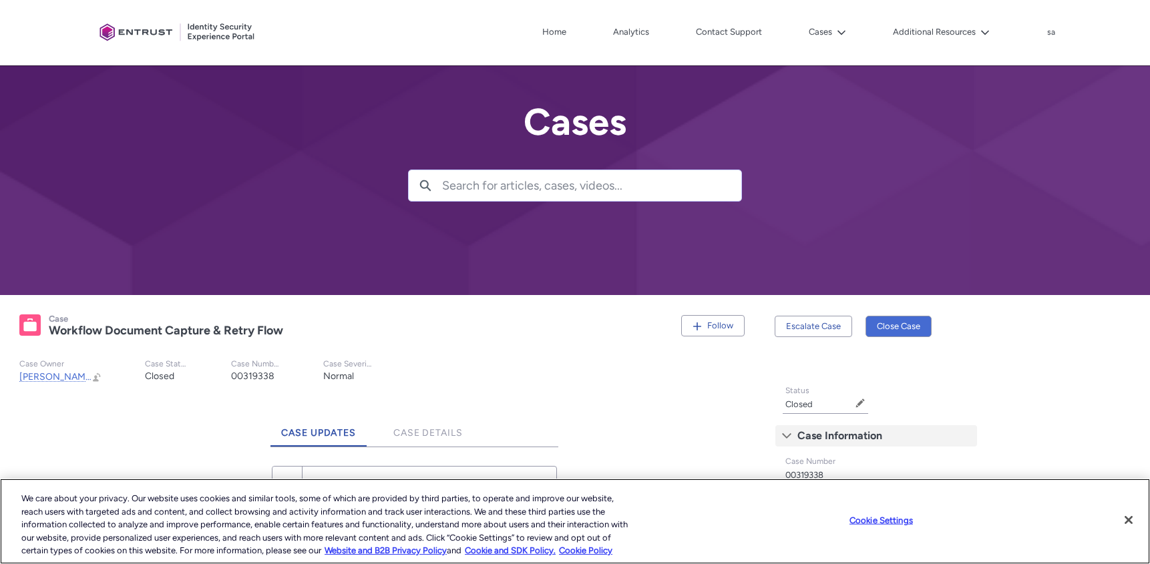
scroll to position [89, 0]
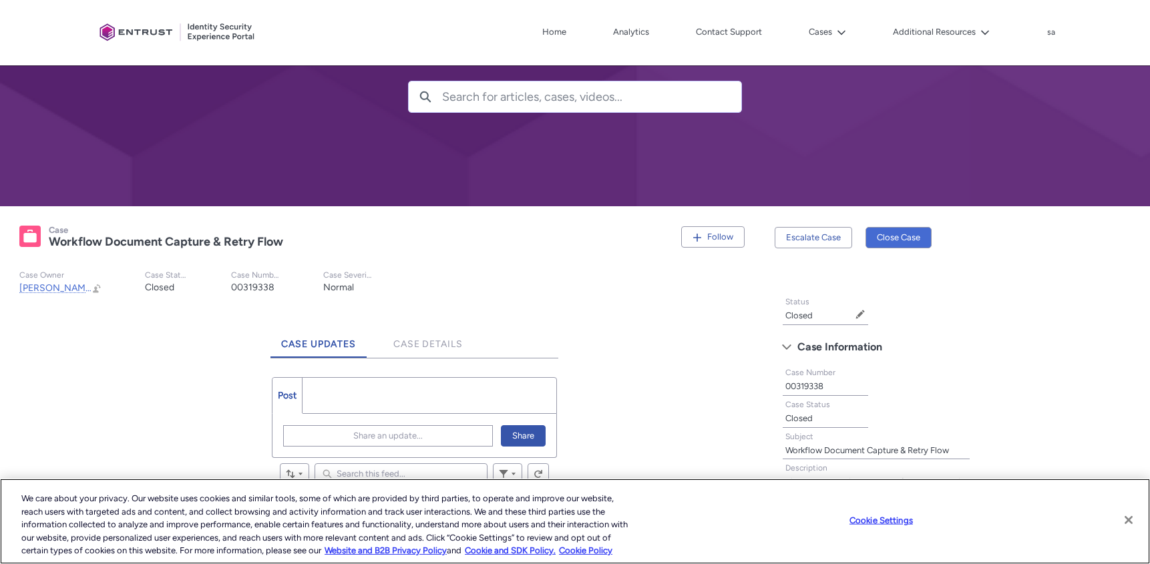
click at [1133, 521] on button "Close" at bounding box center [1128, 519] width 29 height 29
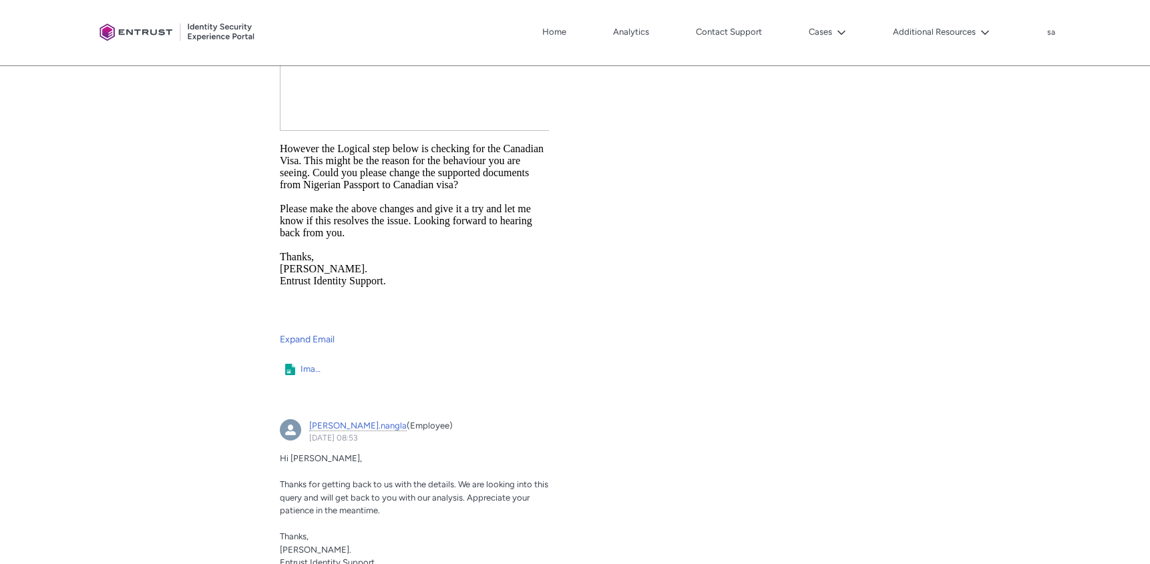
scroll to position [5190, 0]
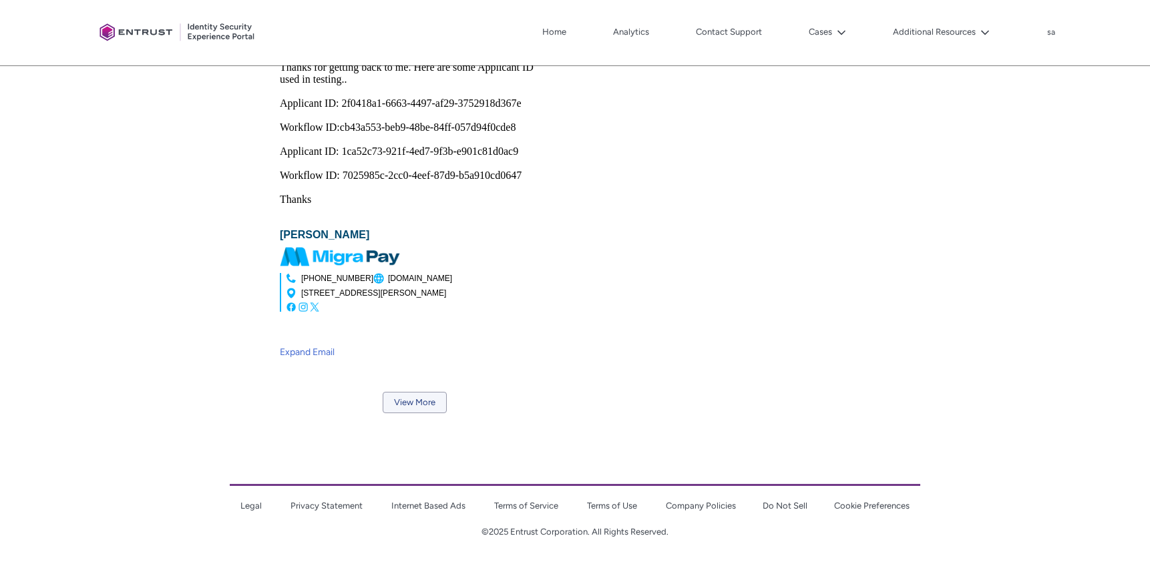
click at [418, 393] on button "View More" at bounding box center [415, 402] width 64 height 21
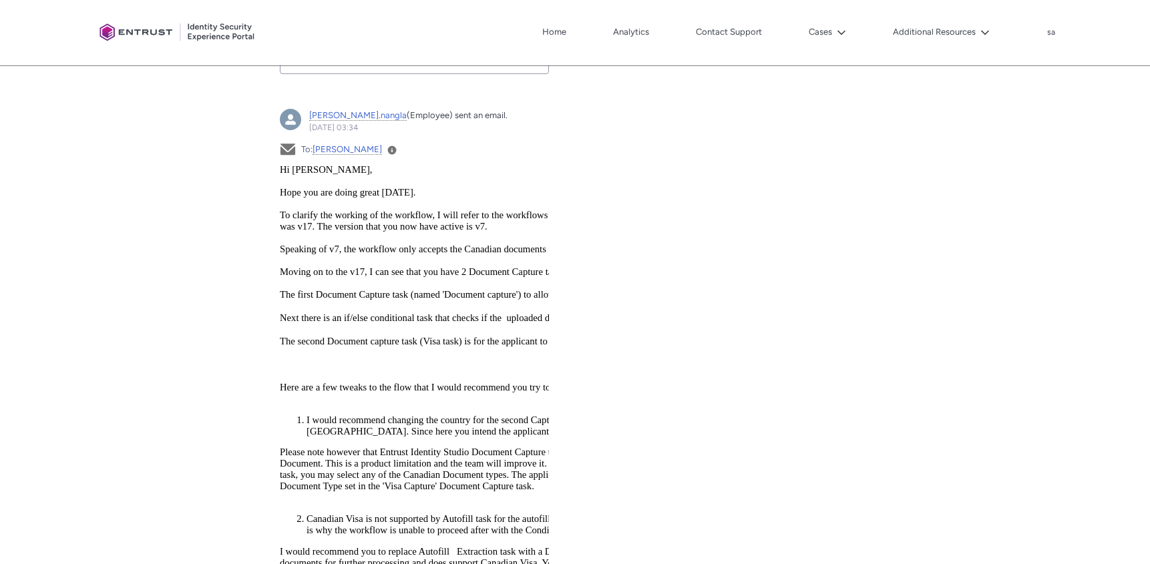
scroll to position [0, 0]
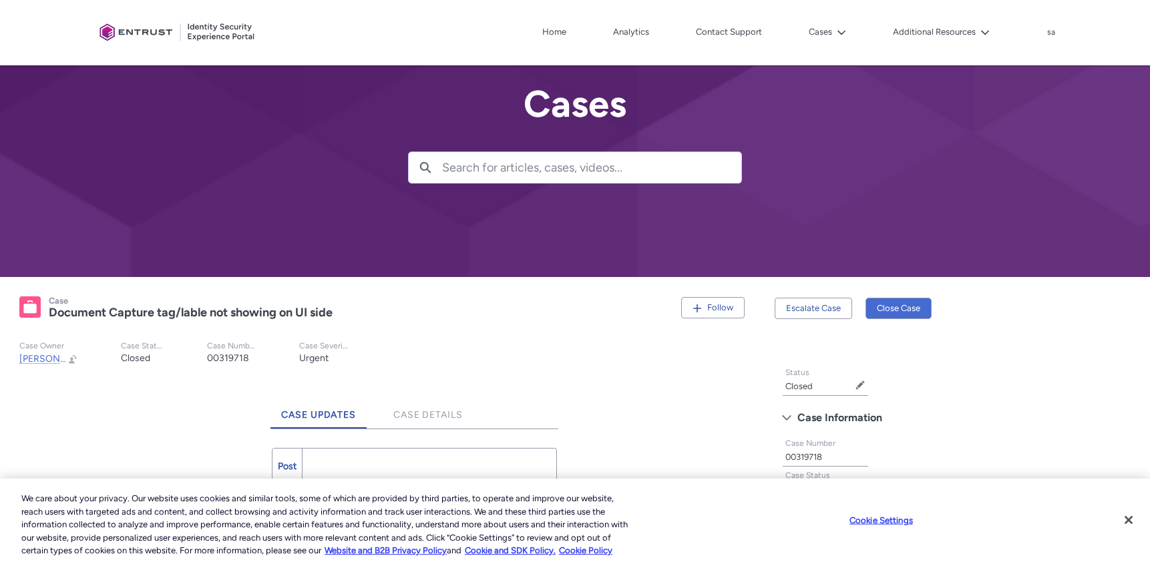
scroll to position [1150, 0]
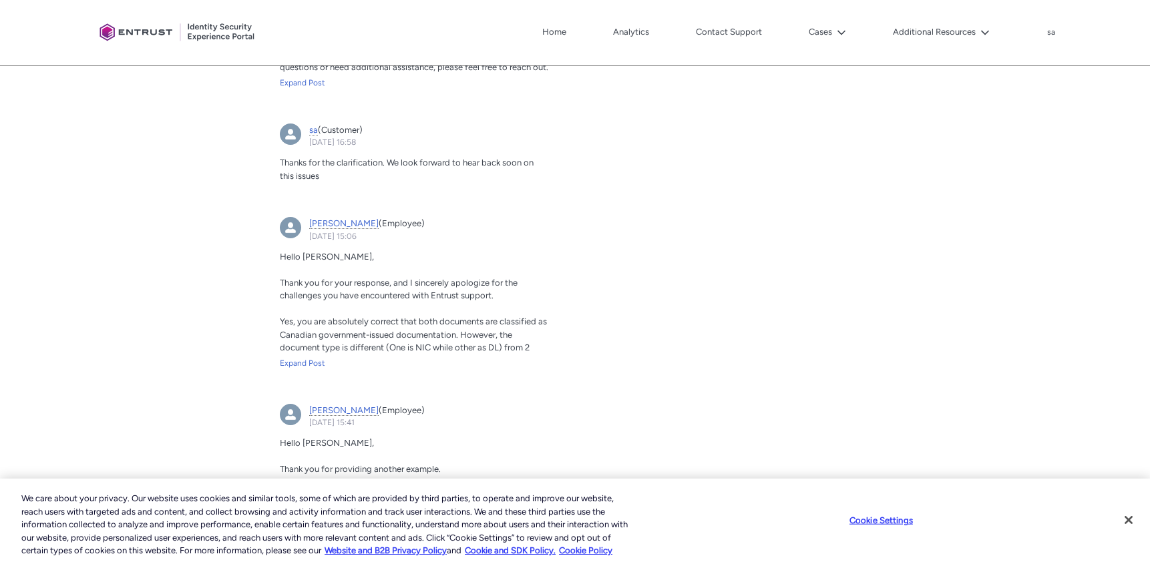
scroll to position [932, 0]
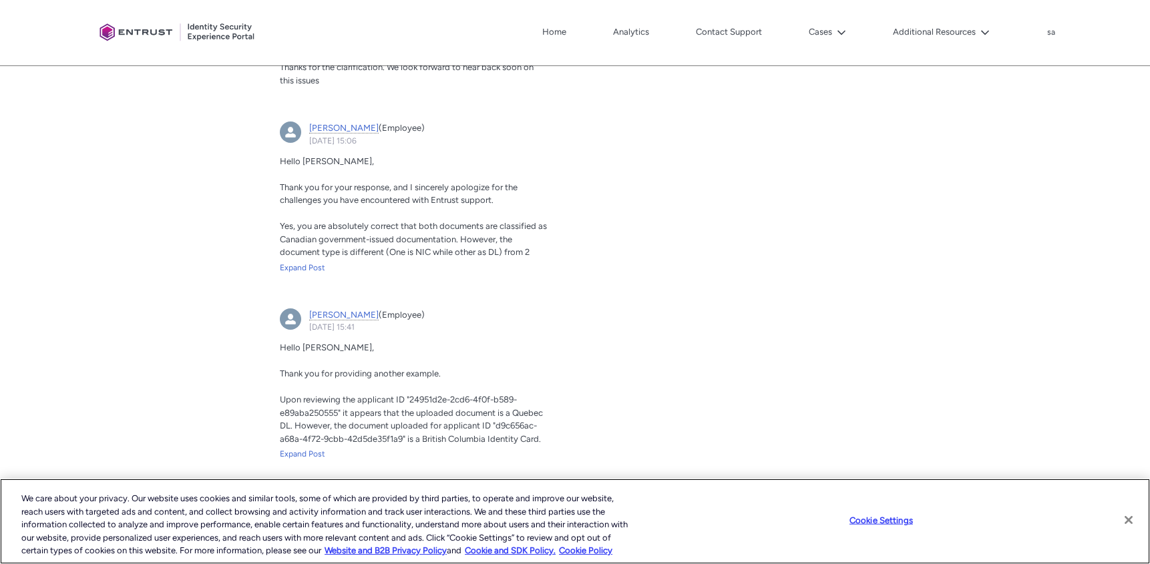
click at [1129, 520] on button "Close" at bounding box center [1128, 519] width 29 height 29
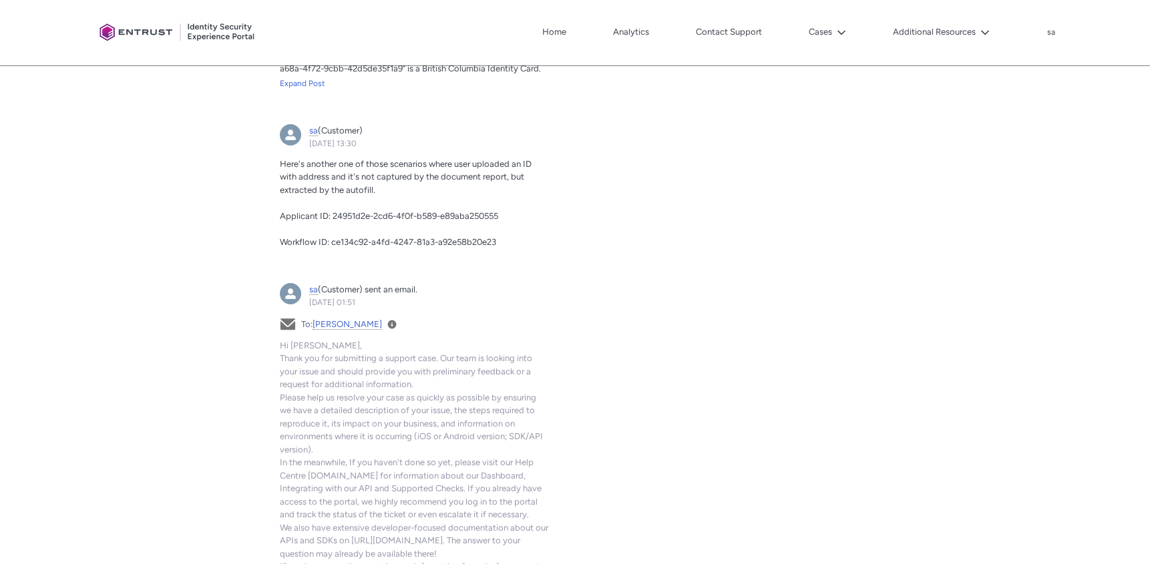
scroll to position [1648, 0]
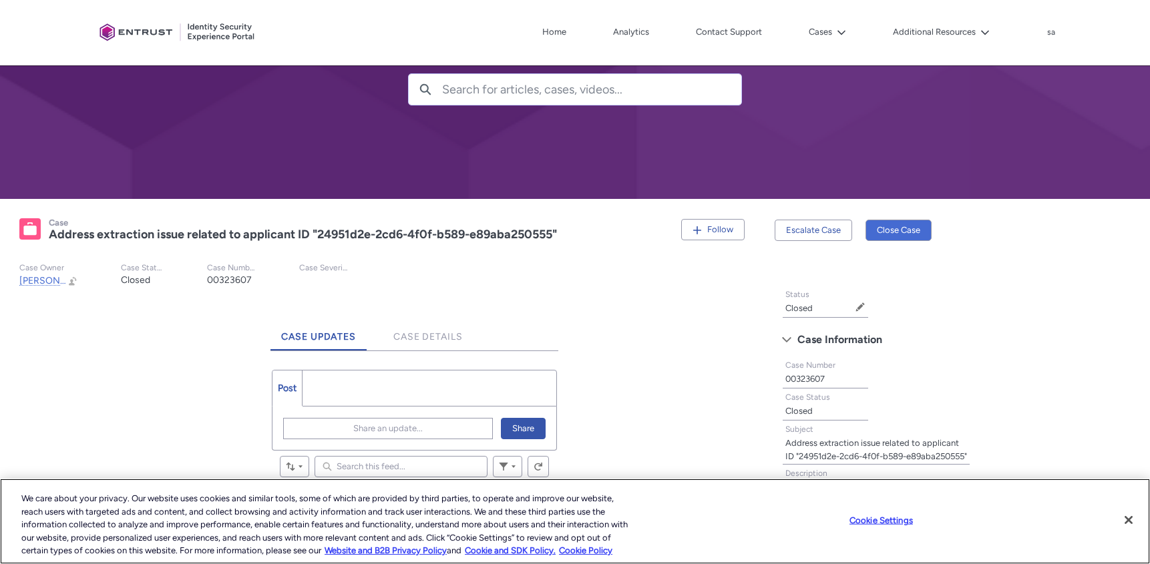
scroll to position [345, 0]
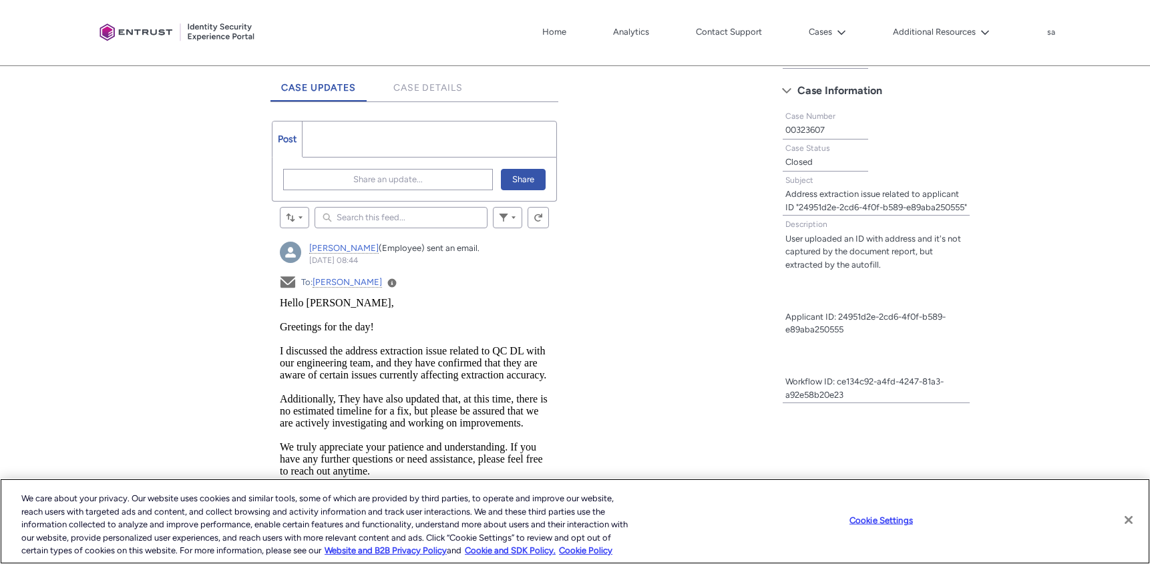
click at [1127, 522] on button "Close" at bounding box center [1128, 519] width 29 height 29
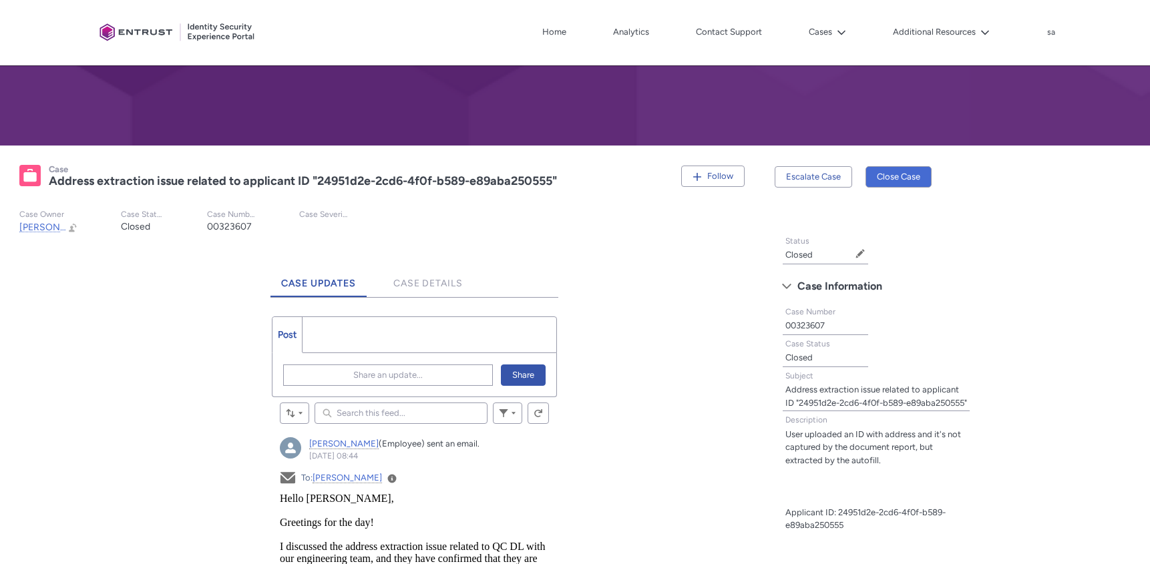
scroll to position [0, 0]
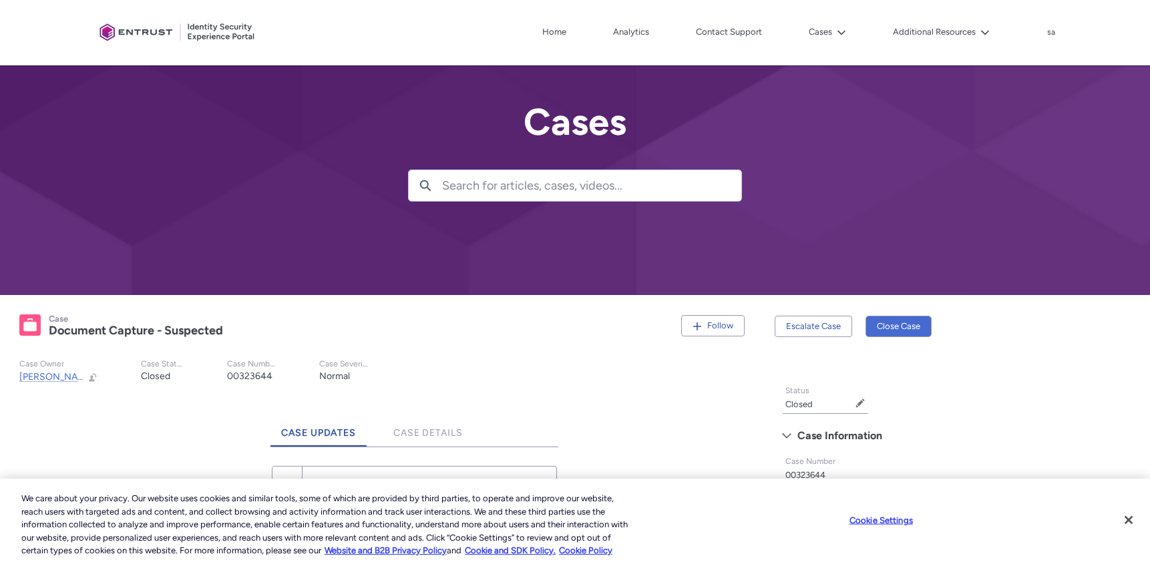
scroll to position [276, 0]
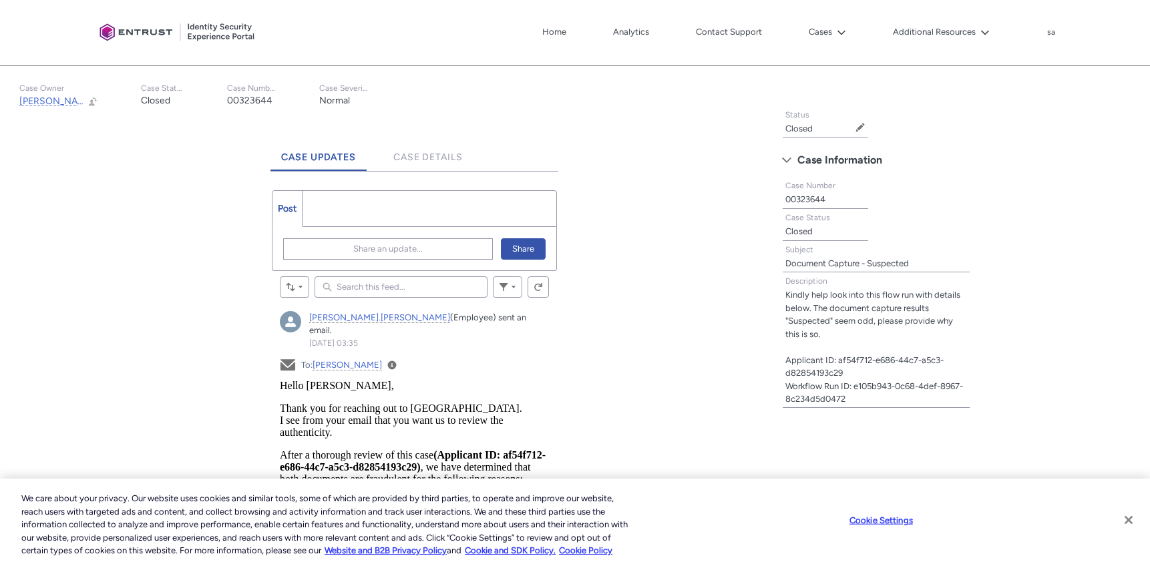
click at [1128, 515] on button "Close" at bounding box center [1128, 519] width 29 height 29
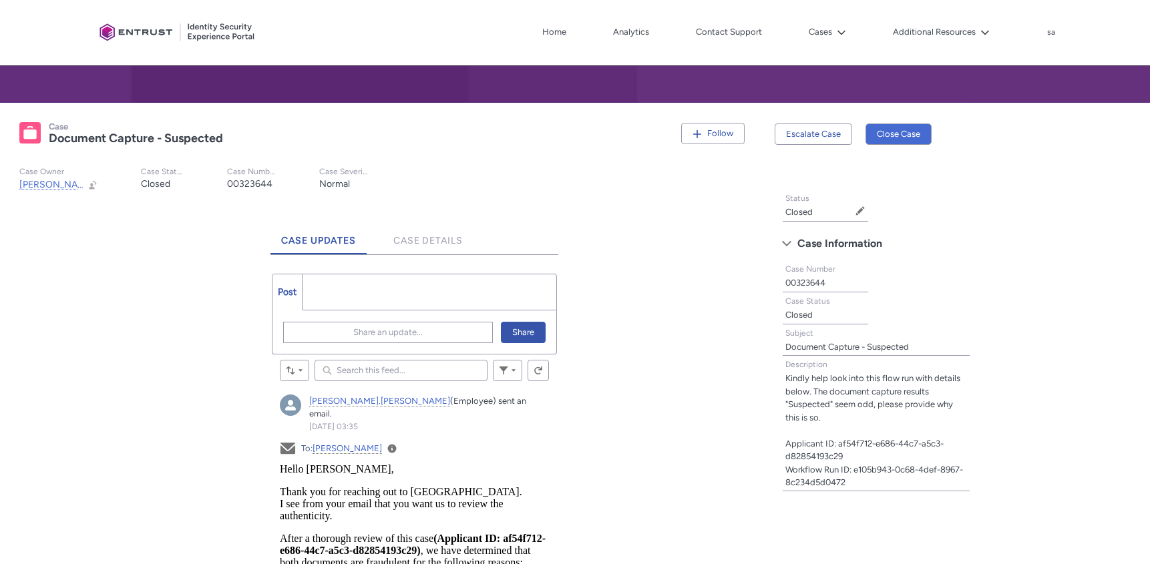
scroll to position [0, 0]
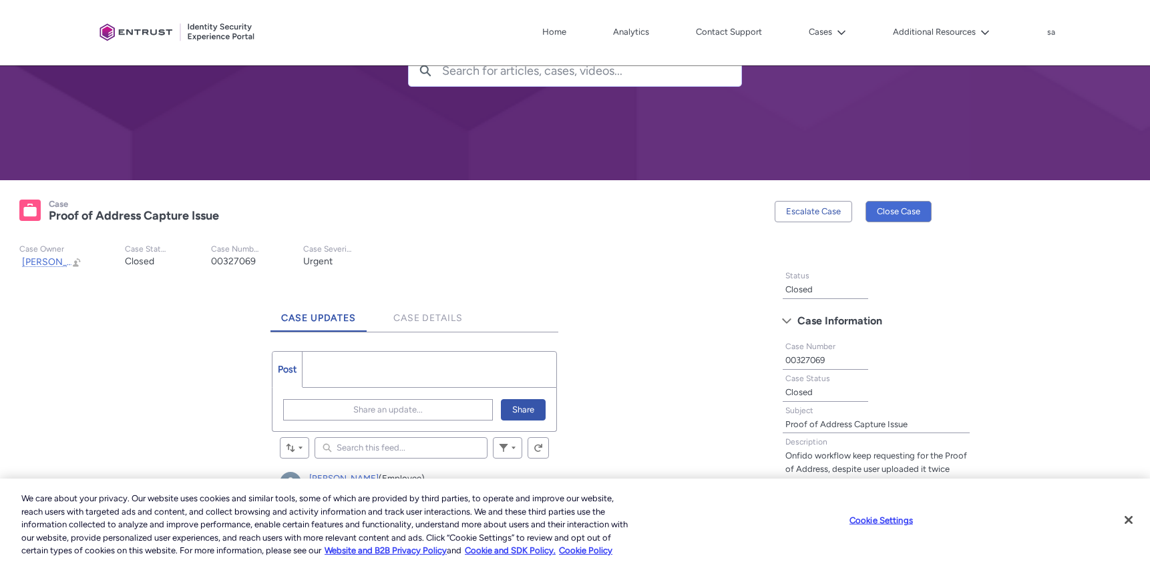
scroll to position [236, 0]
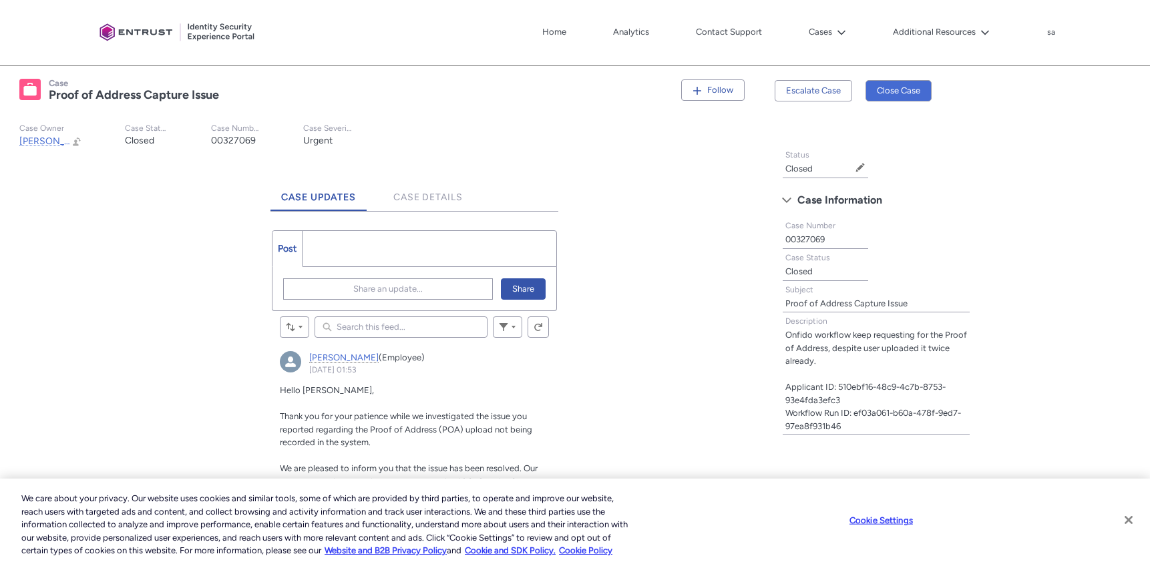
click at [1127, 521] on button "Close" at bounding box center [1128, 519] width 29 height 29
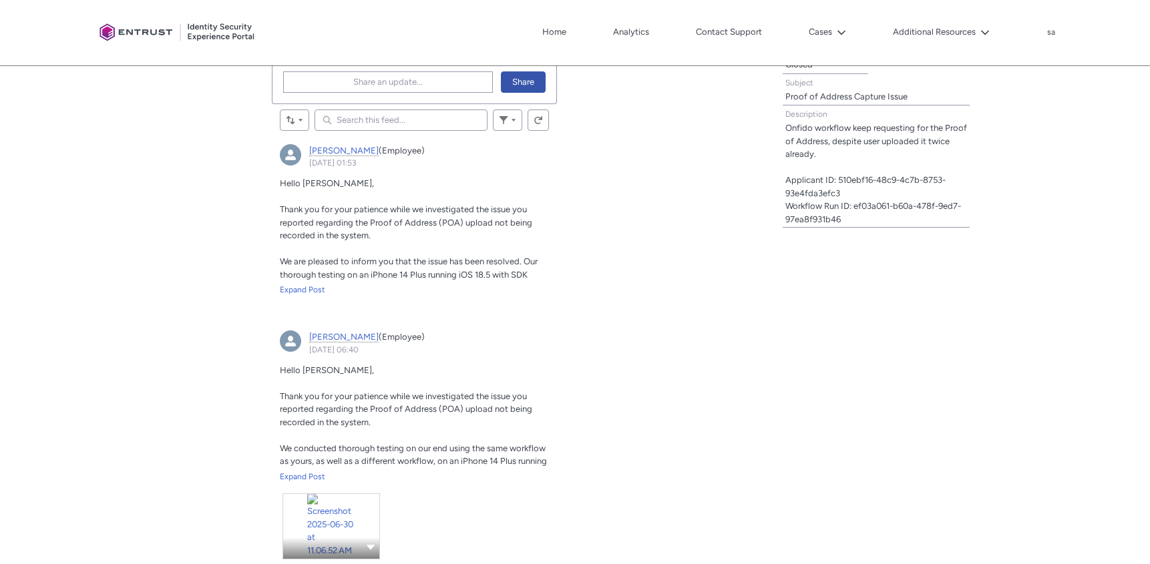
scroll to position [387, 0]
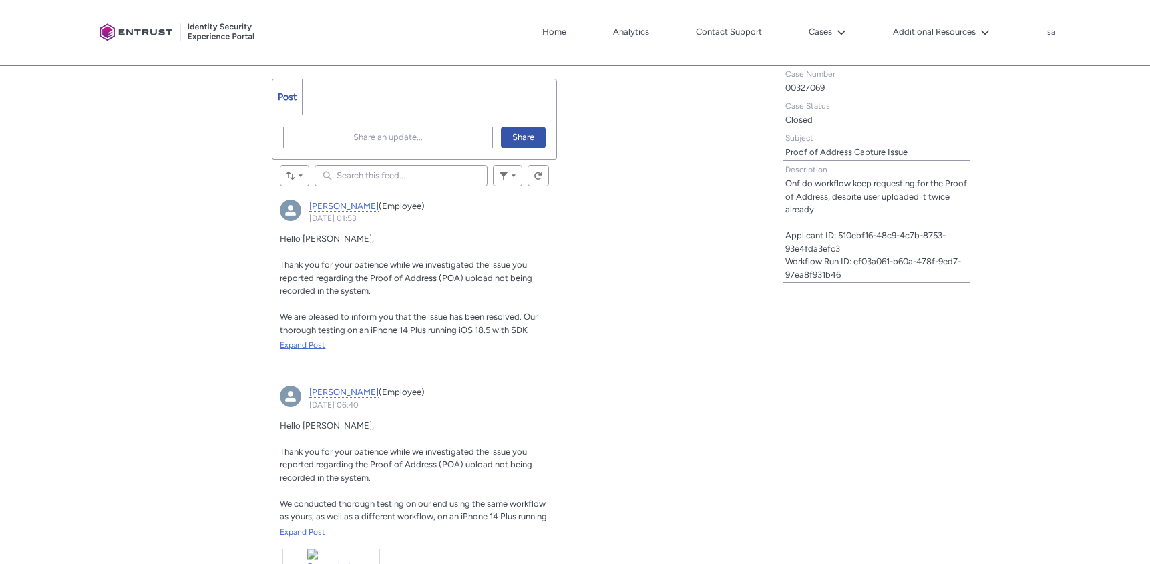
click at [315, 342] on div "Expand Post" at bounding box center [414, 345] width 269 height 12
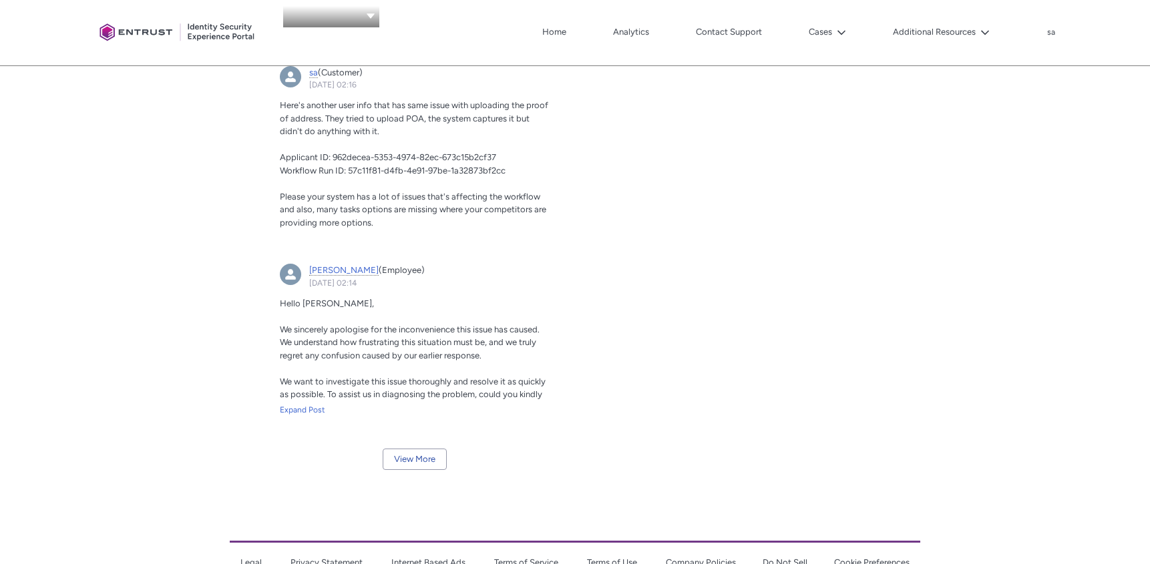
scroll to position [2190, 0]
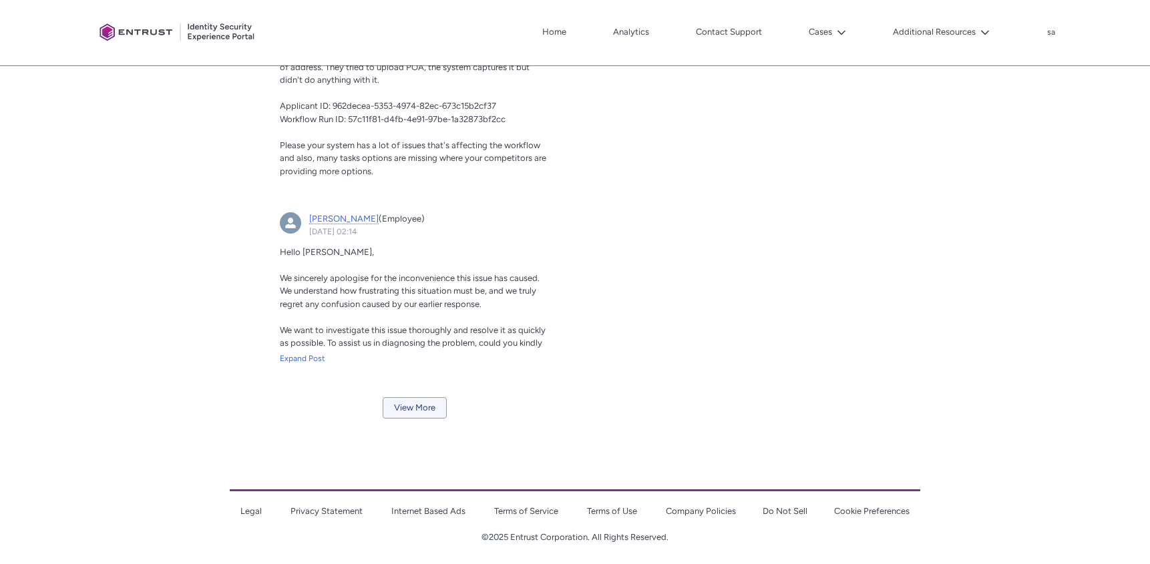
click at [419, 397] on button "View More" at bounding box center [415, 407] width 64 height 21
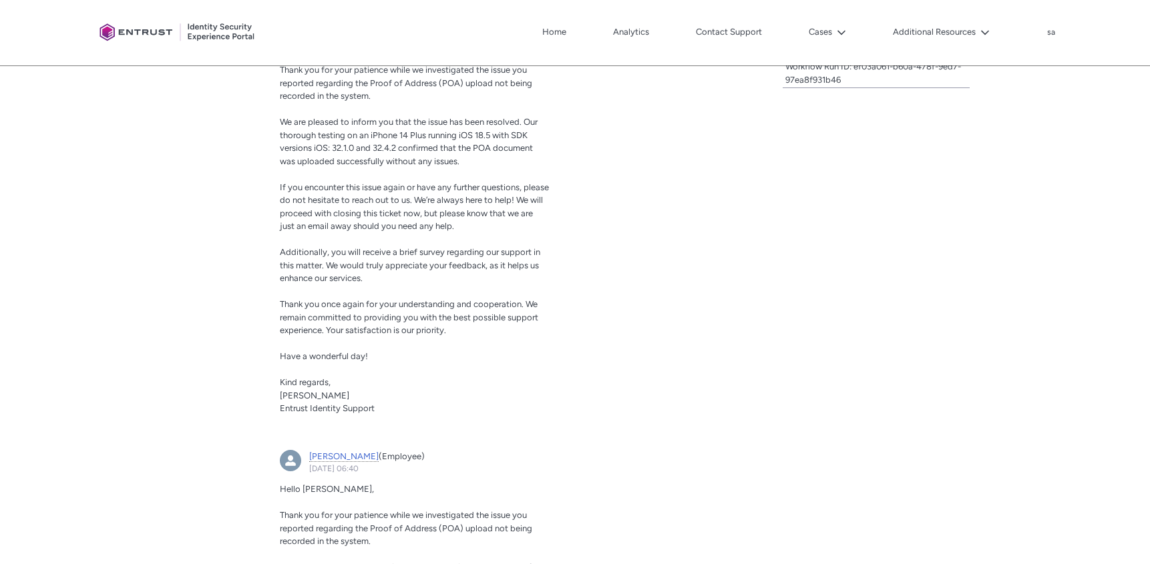
scroll to position [1026, 0]
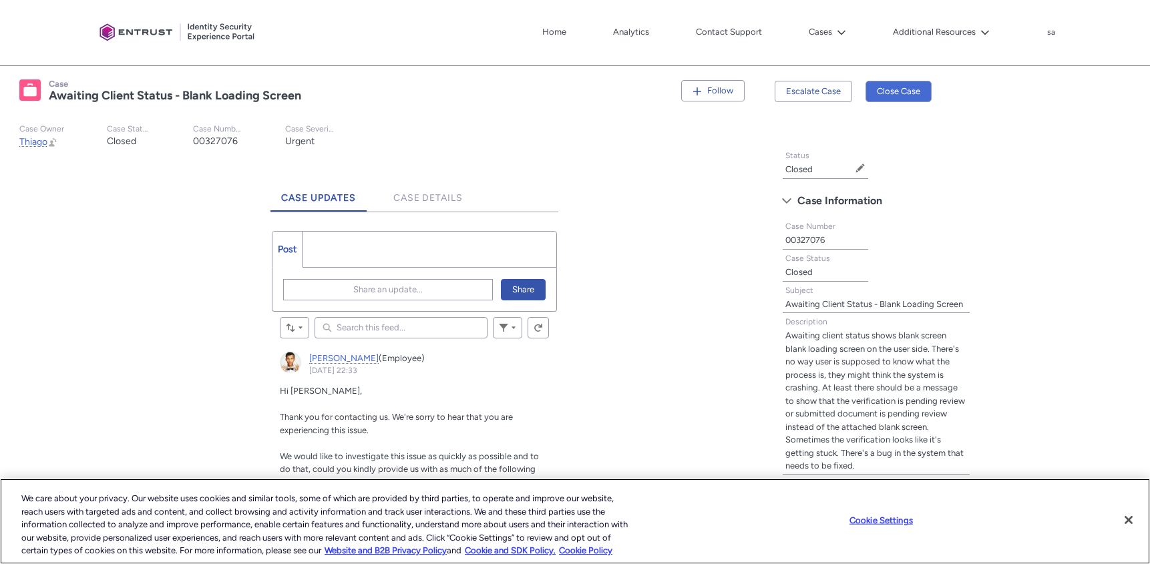
scroll to position [542, 0]
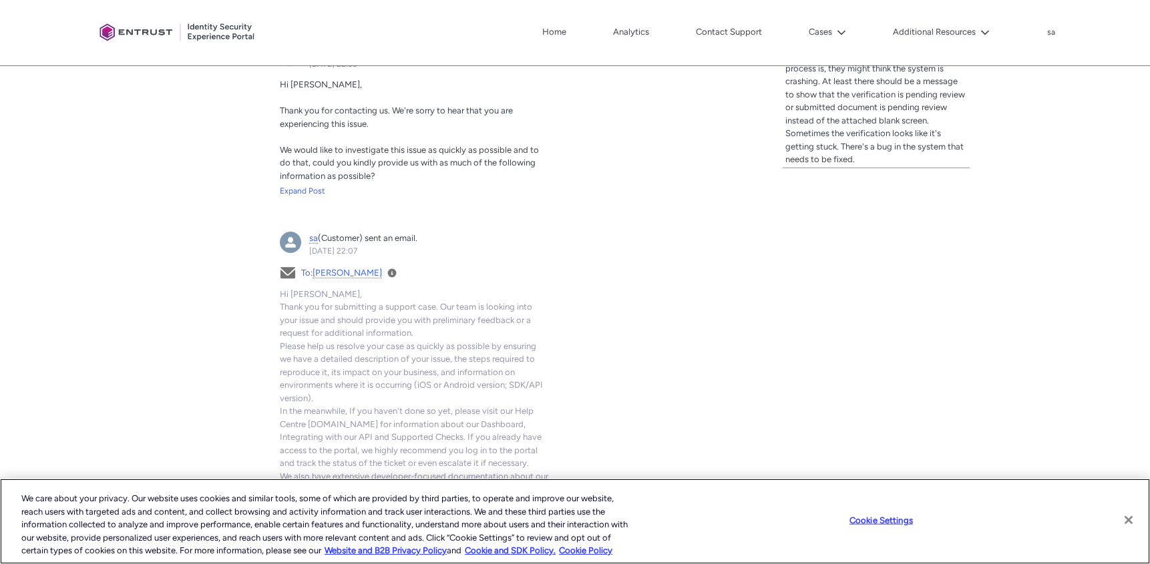
click at [1129, 521] on button "Close" at bounding box center [1128, 519] width 29 height 29
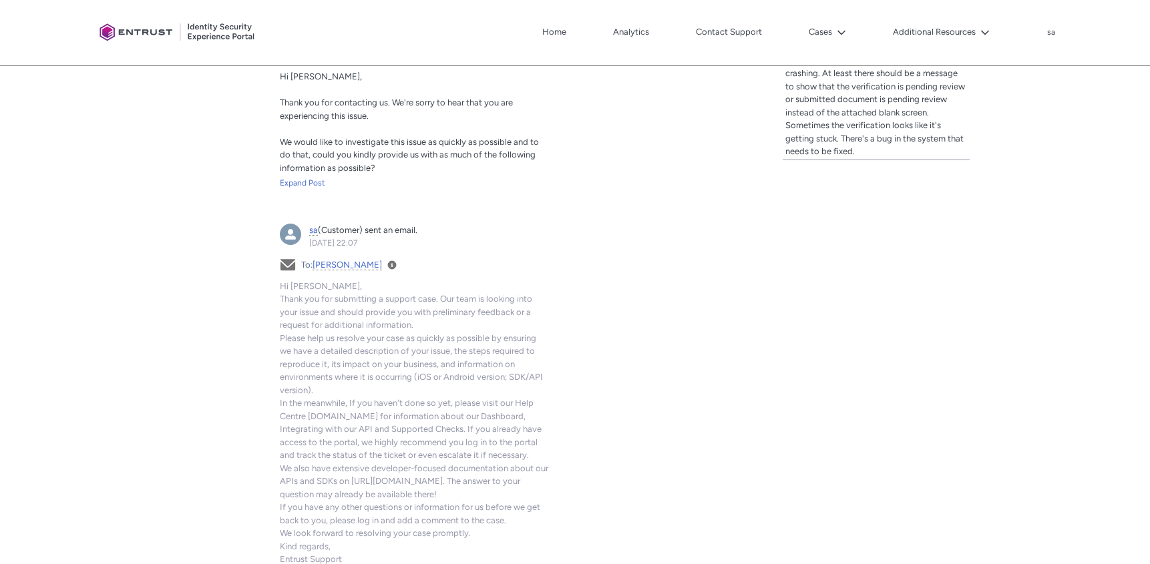
scroll to position [560, 0]
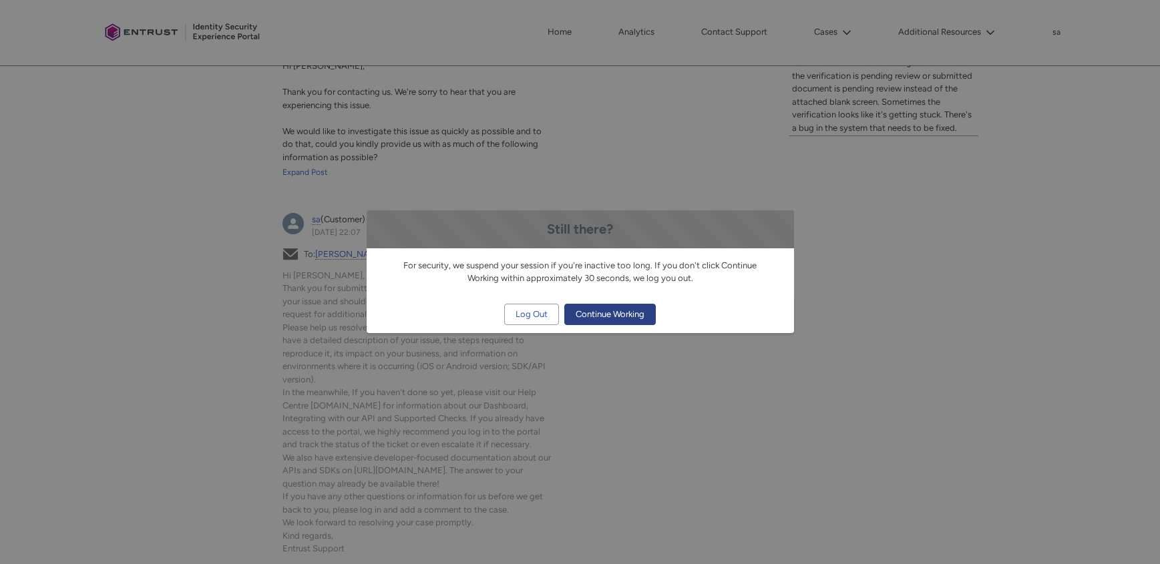
click at [622, 315] on span "Continue Working" at bounding box center [610, 314] width 69 height 20
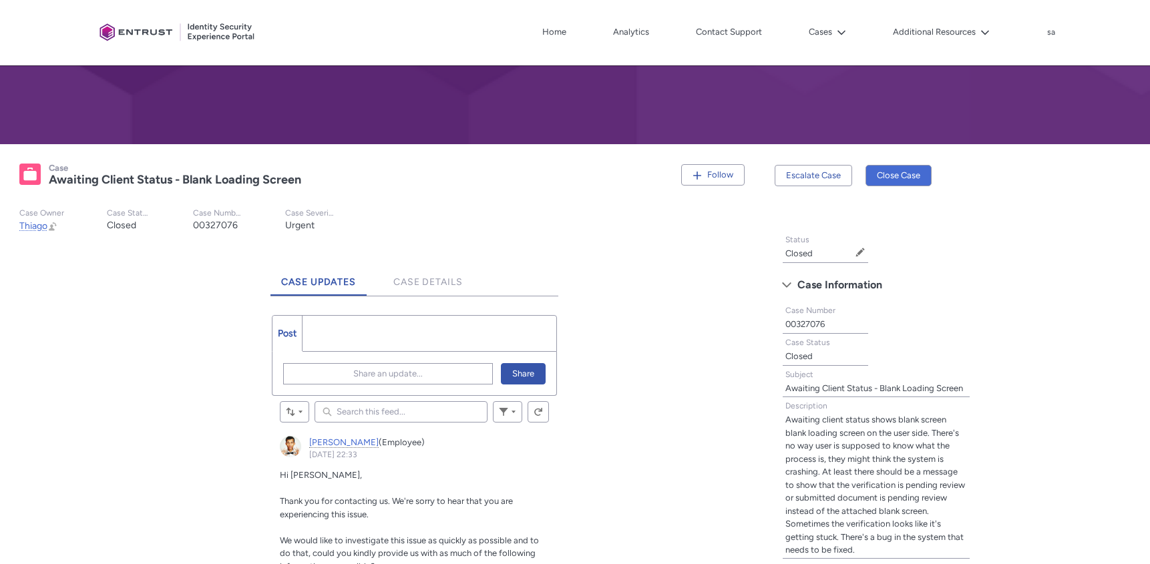
scroll to position [0, 0]
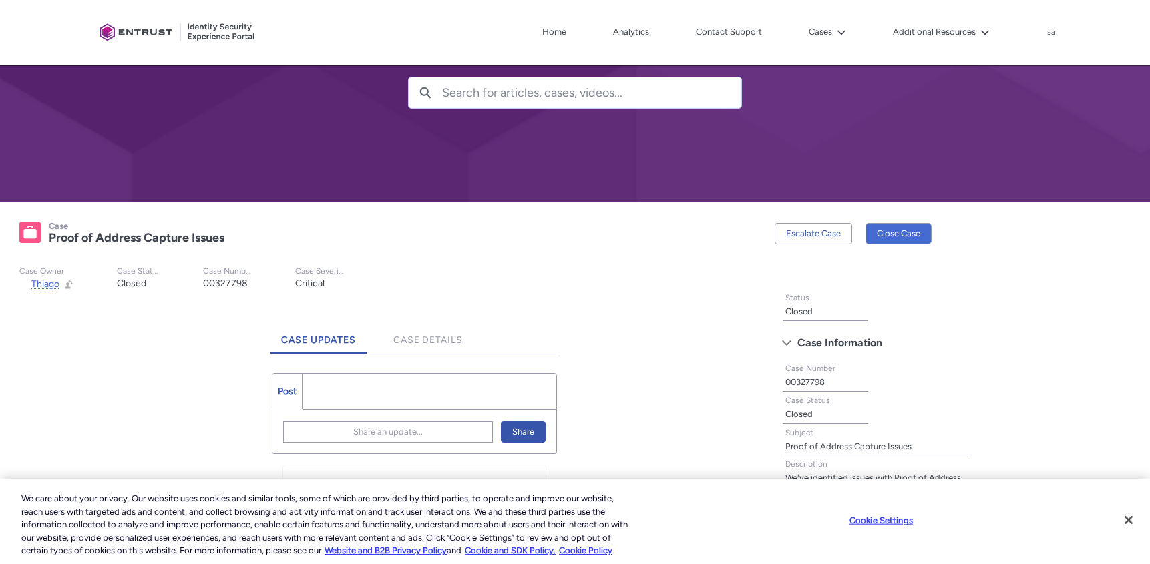
scroll to position [306, 0]
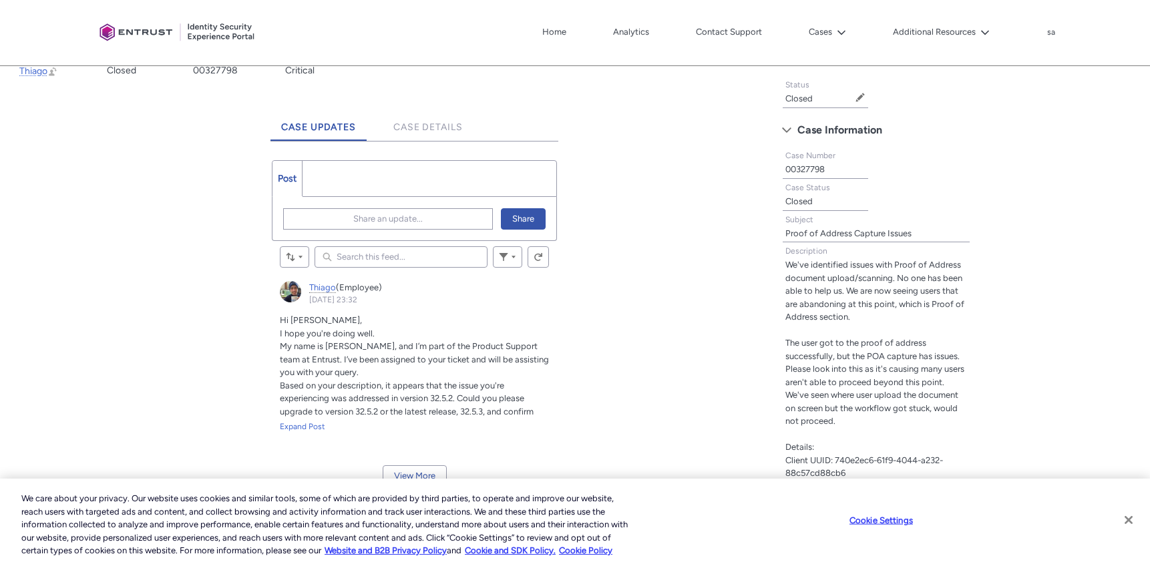
click at [1127, 524] on button "Close" at bounding box center [1128, 519] width 29 height 29
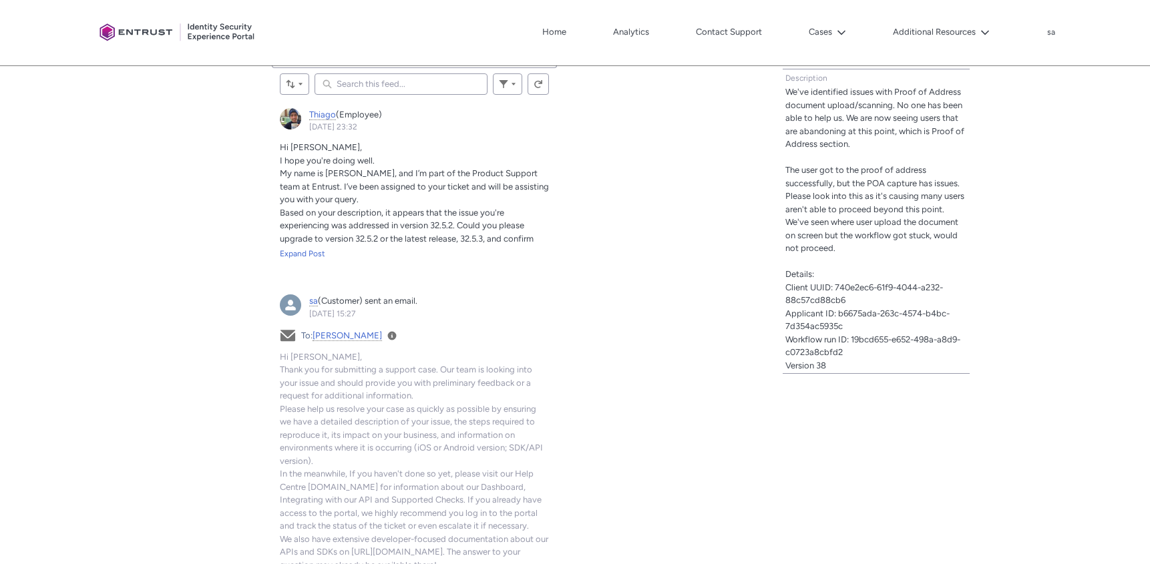
scroll to position [236, 0]
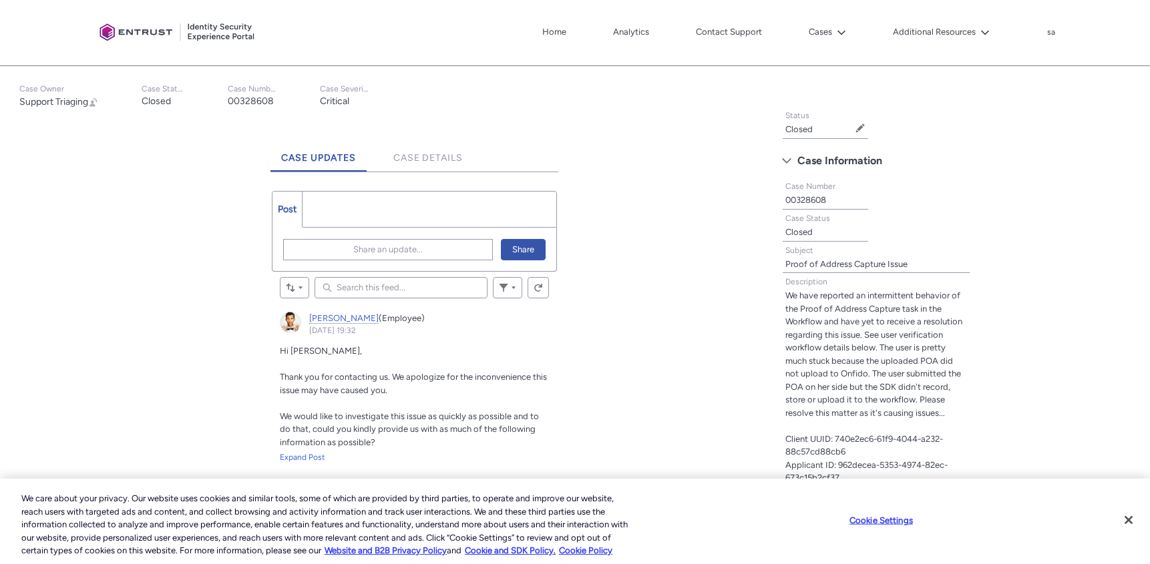
scroll to position [212, 0]
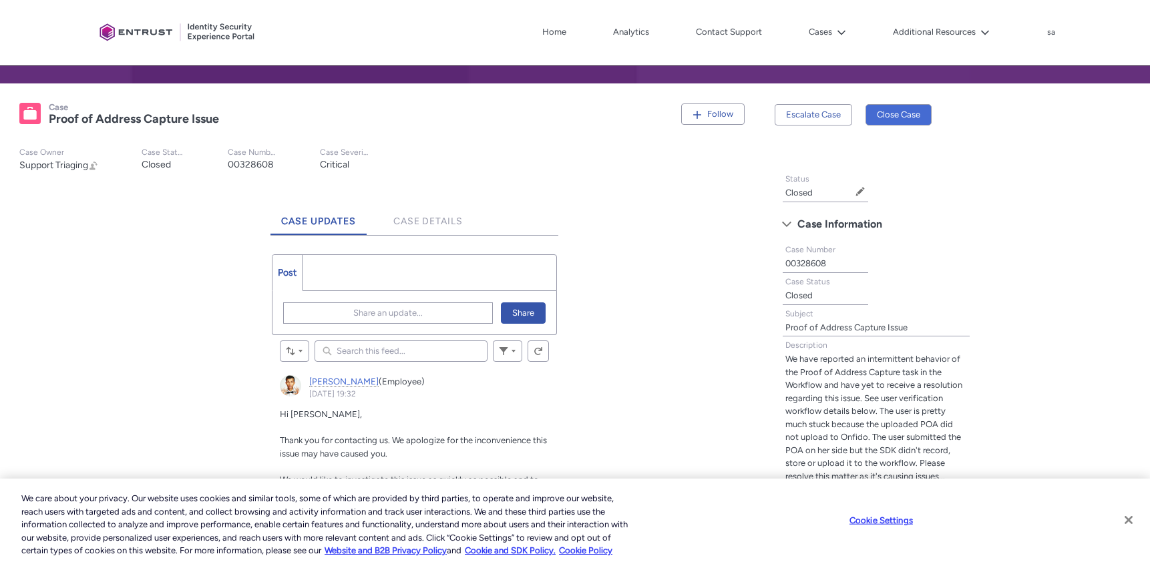
click at [1131, 521] on button "Close" at bounding box center [1128, 519] width 29 height 29
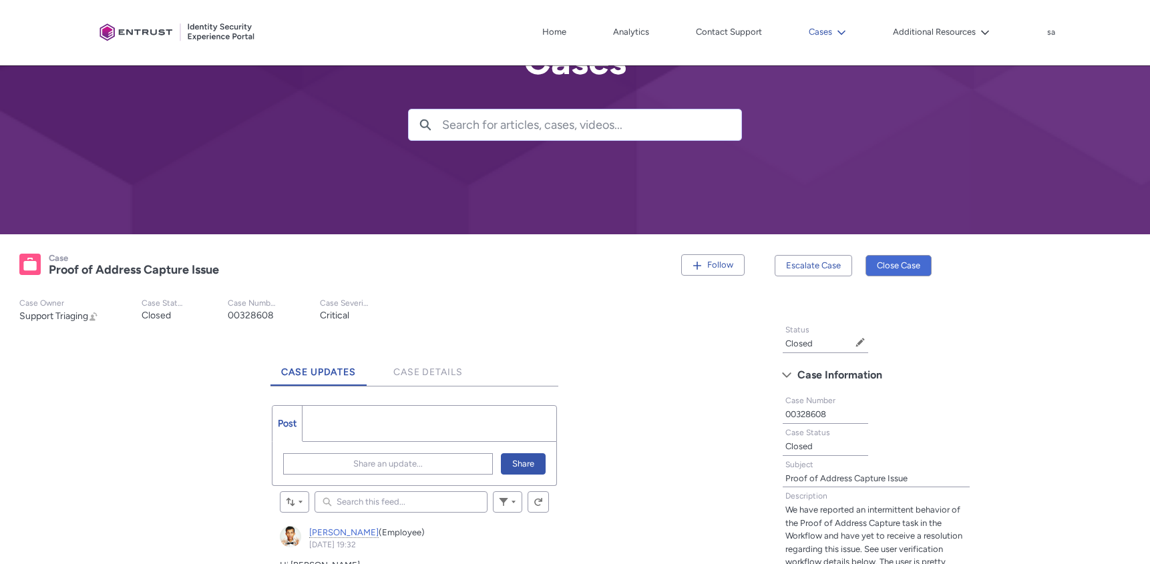
scroll to position [0, 0]
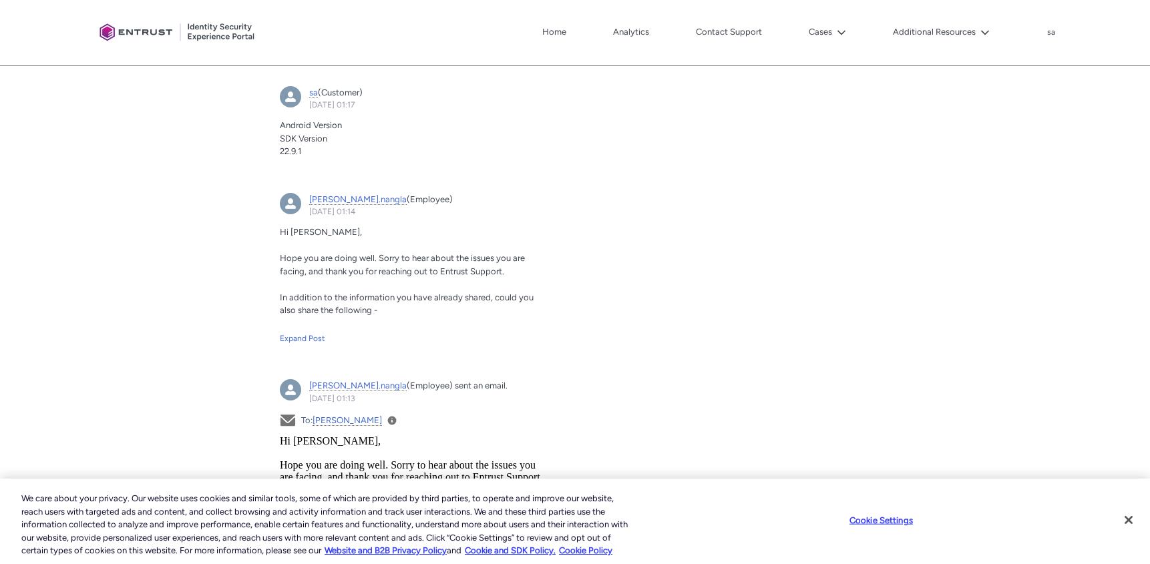
scroll to position [1608, 0]
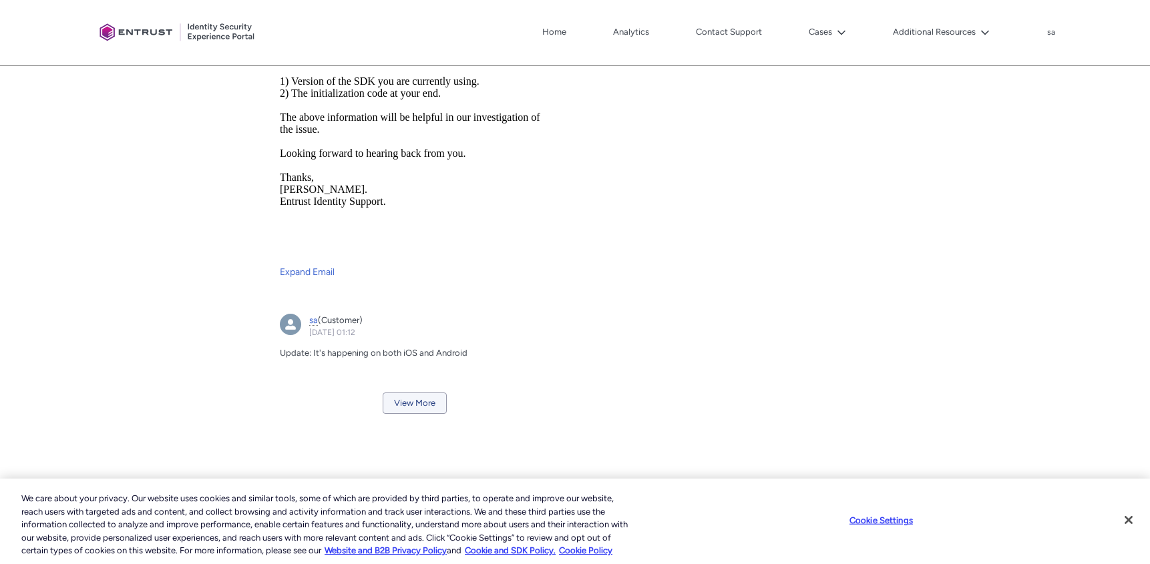
click at [420, 393] on button "View More" at bounding box center [415, 403] width 64 height 21
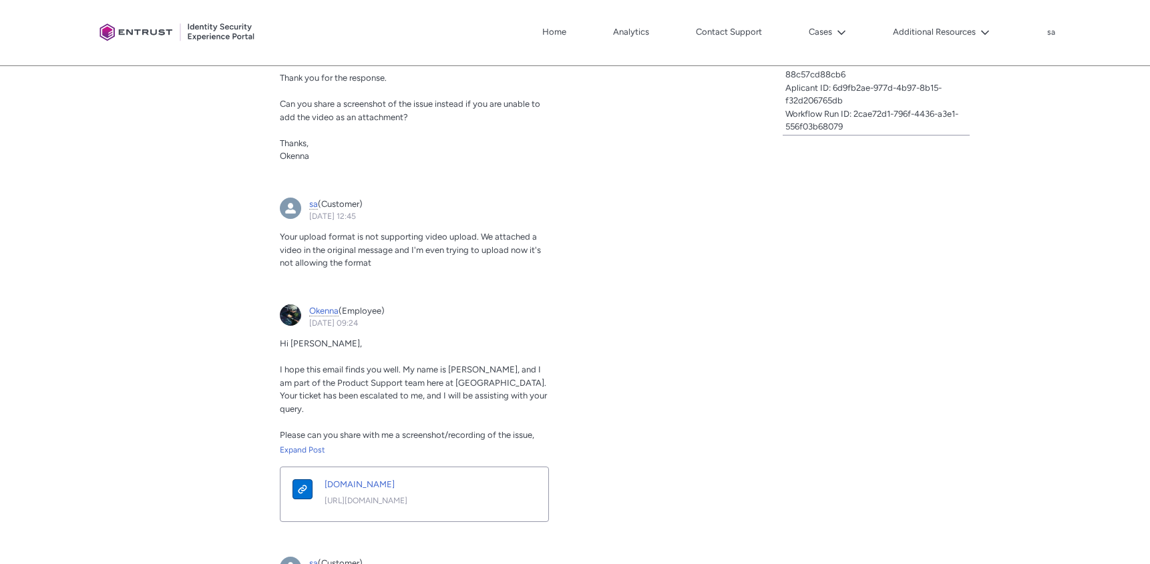
scroll to position [0, 0]
